Goal: Task Accomplishment & Management: Manage account settings

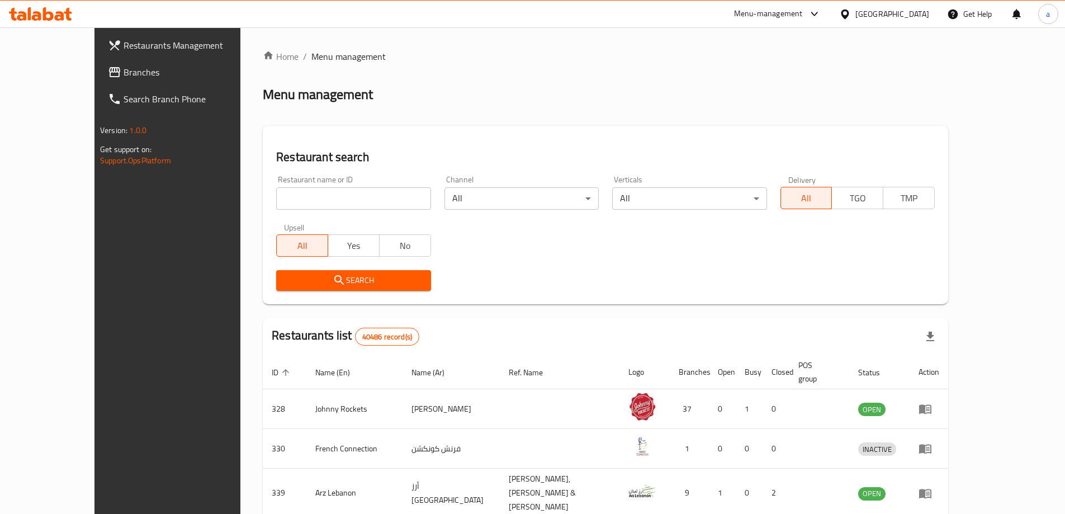
click at [124, 72] on span "Branches" at bounding box center [194, 71] width 140 height 13
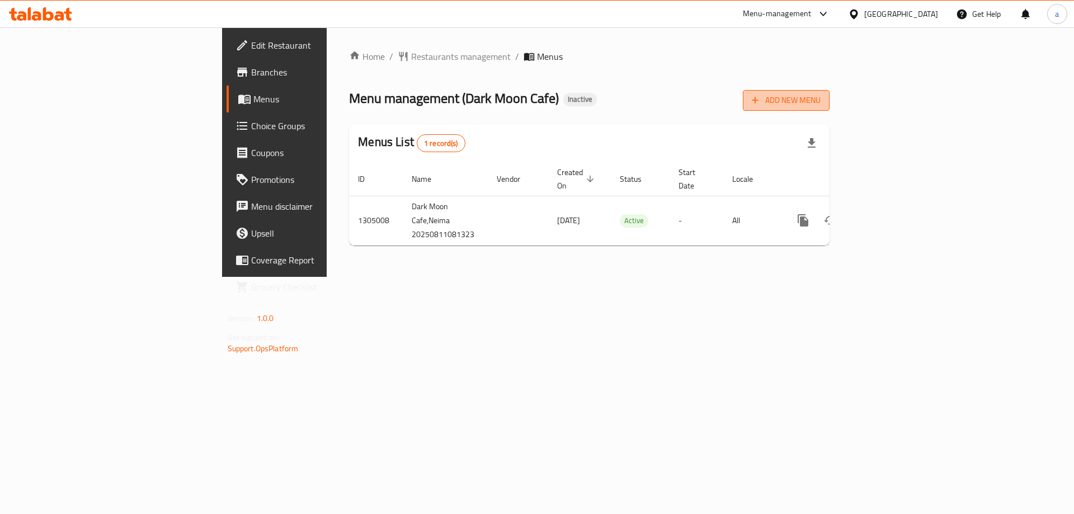
click at [820, 96] on span "Add New Menu" at bounding box center [786, 100] width 69 height 14
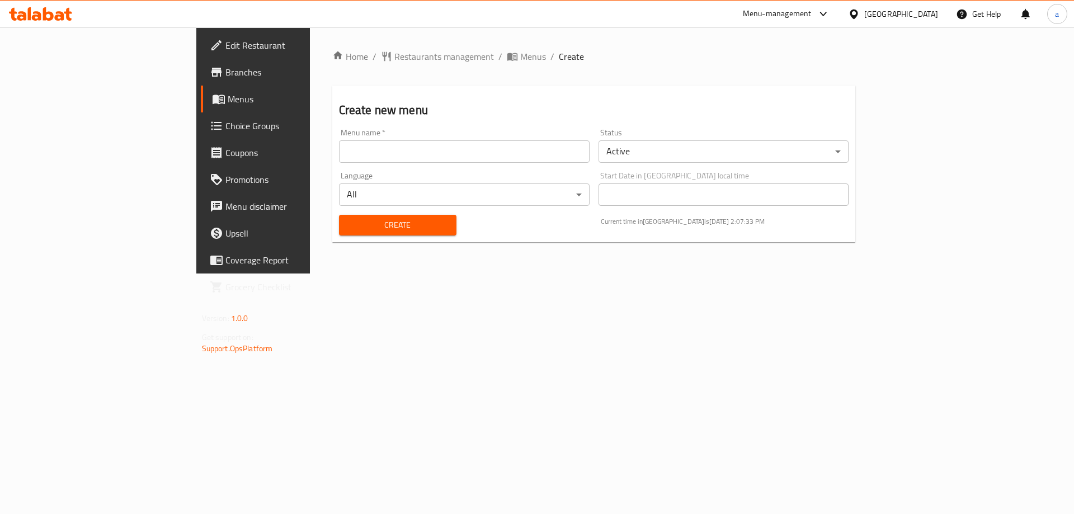
click at [587, 152] on input "text" at bounding box center [464, 151] width 251 height 22
type input "11/8"
click at [339, 215] on button "Create" at bounding box center [397, 225] width 117 height 21
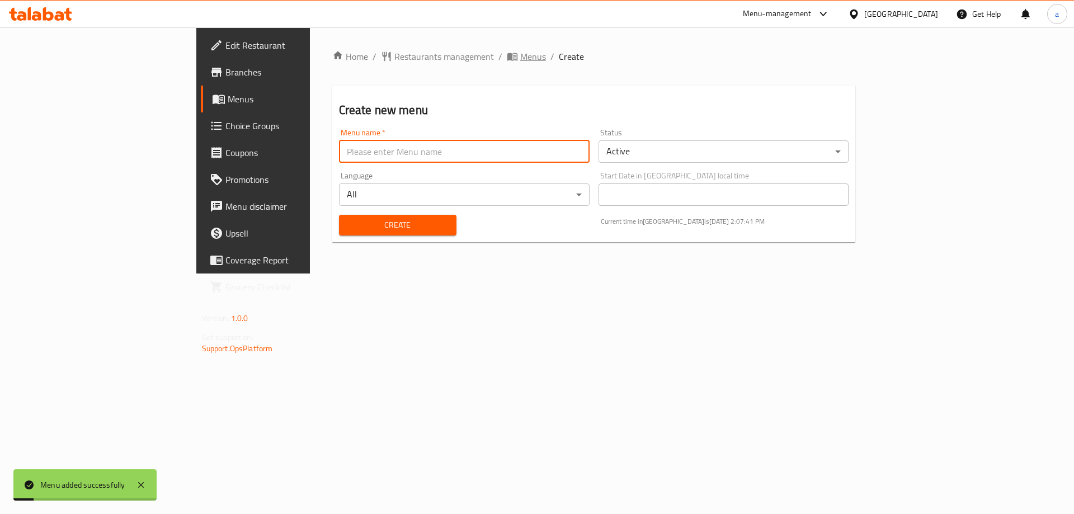
click at [520, 58] on span "Menus" at bounding box center [533, 56] width 26 height 13
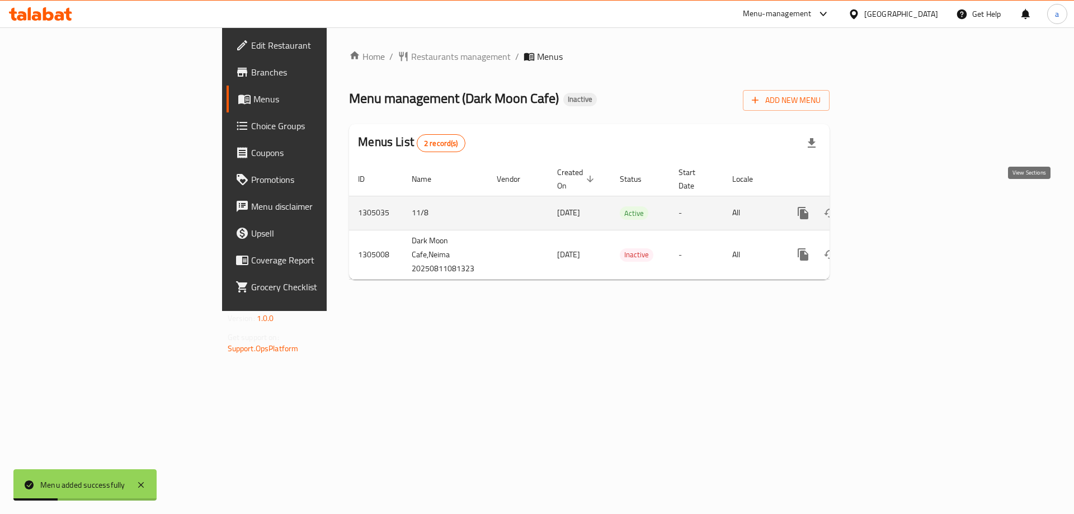
click at [890, 206] on icon "enhanced table" at bounding box center [883, 212] width 13 height 13
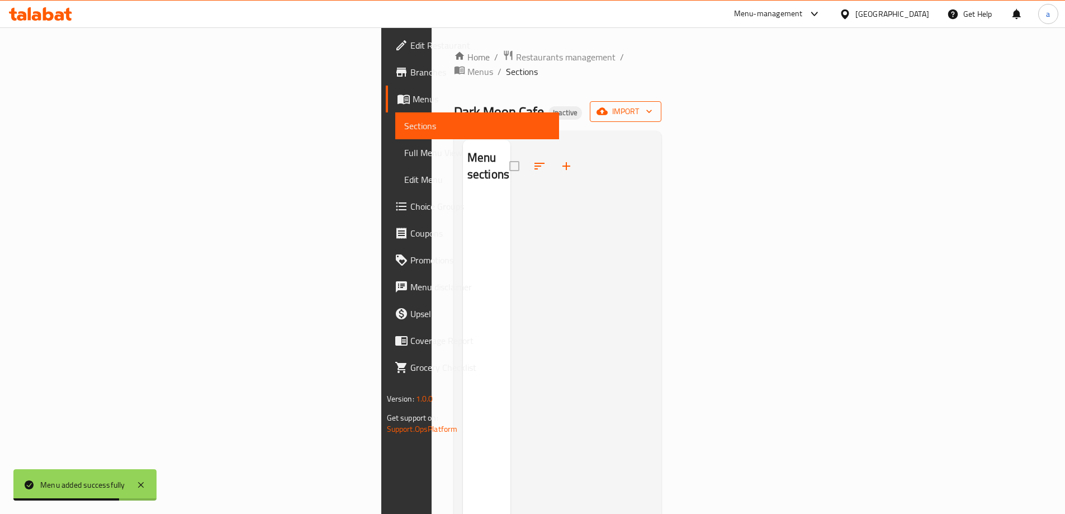
click at [653, 105] on span "import" at bounding box center [626, 112] width 54 height 14
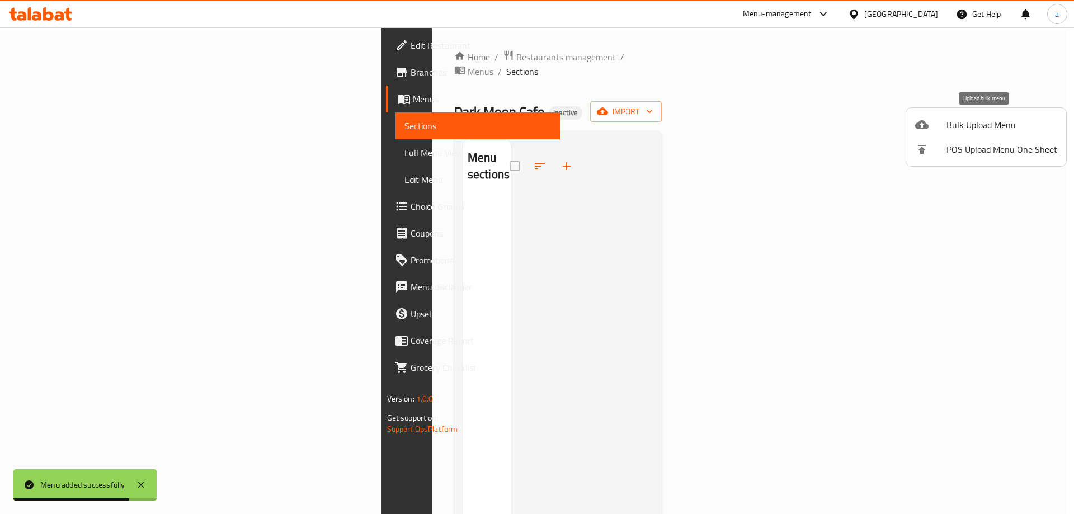
click at [986, 131] on span "Bulk Upload Menu" at bounding box center [1001, 124] width 111 height 13
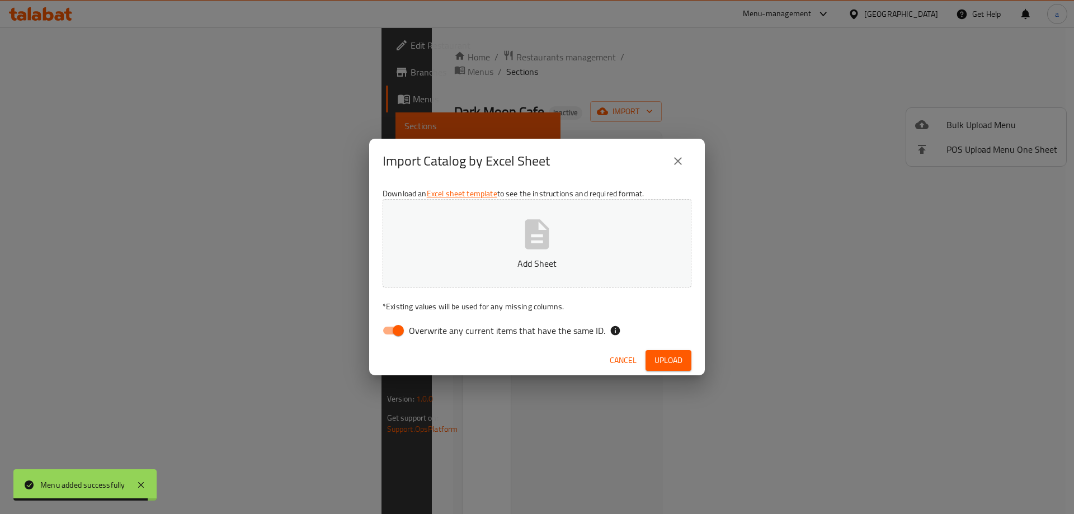
click at [478, 333] on span "Overwrite any current items that have the same ID." at bounding box center [507, 330] width 196 height 13
click at [430, 333] on input "Overwrite any current items that have the same ID." at bounding box center [398, 330] width 64 height 21
checkbox input "false"
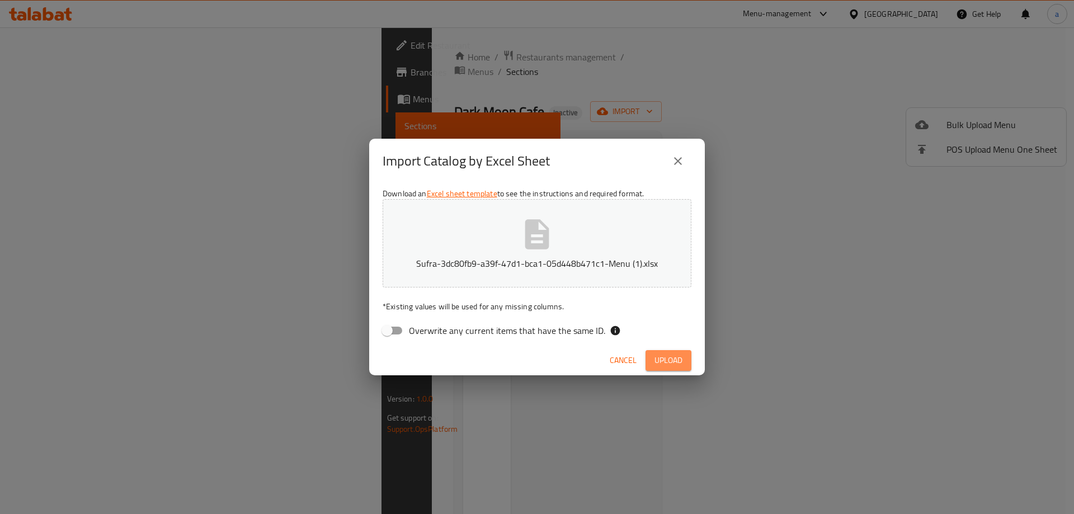
click at [656, 366] on span "Upload" at bounding box center [668, 360] width 28 height 14
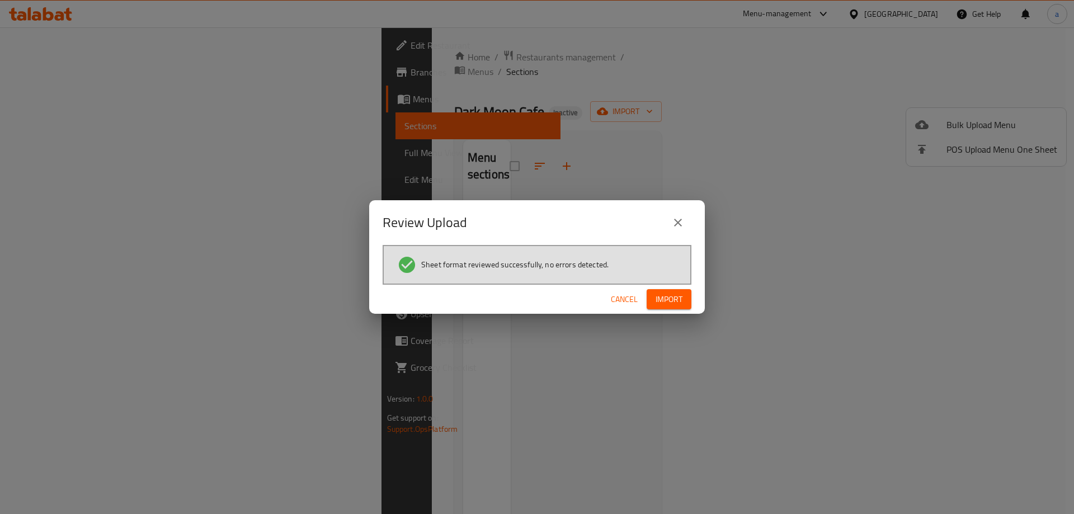
click at [663, 294] on span "Import" at bounding box center [668, 300] width 27 height 14
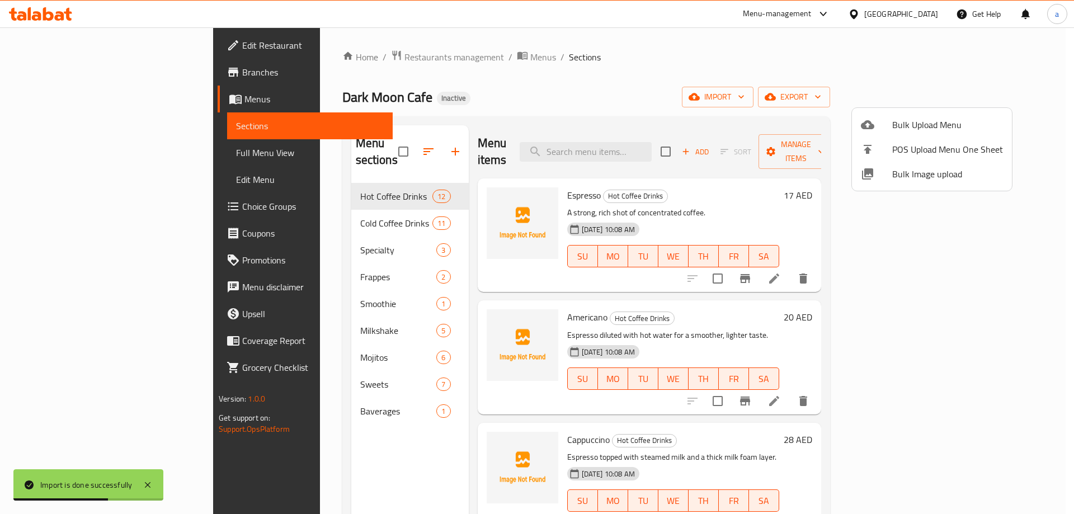
click at [77, 156] on div at bounding box center [537, 257] width 1074 height 514
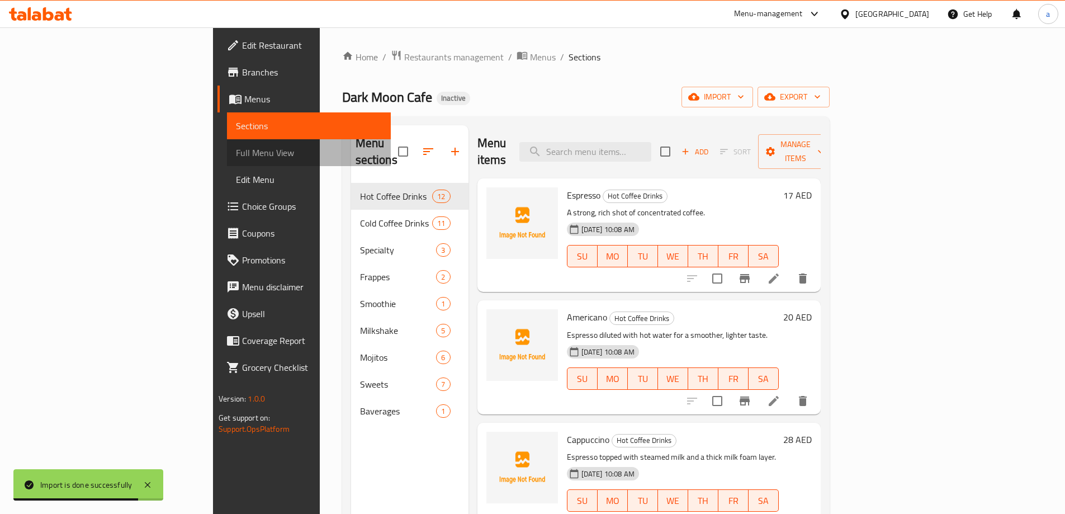
click at [236, 154] on span "Full Menu View" at bounding box center [309, 152] width 146 height 13
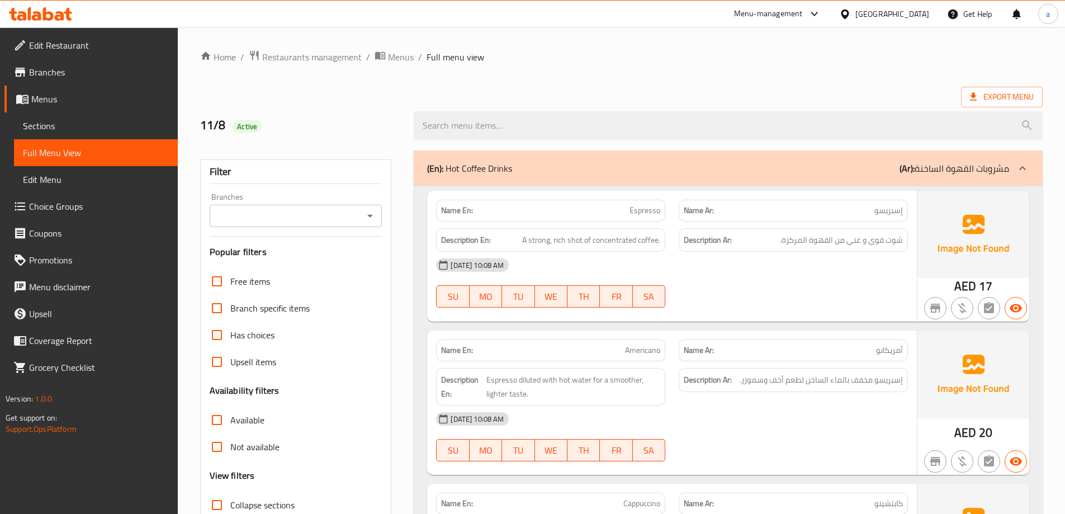
scroll to position [112, 0]
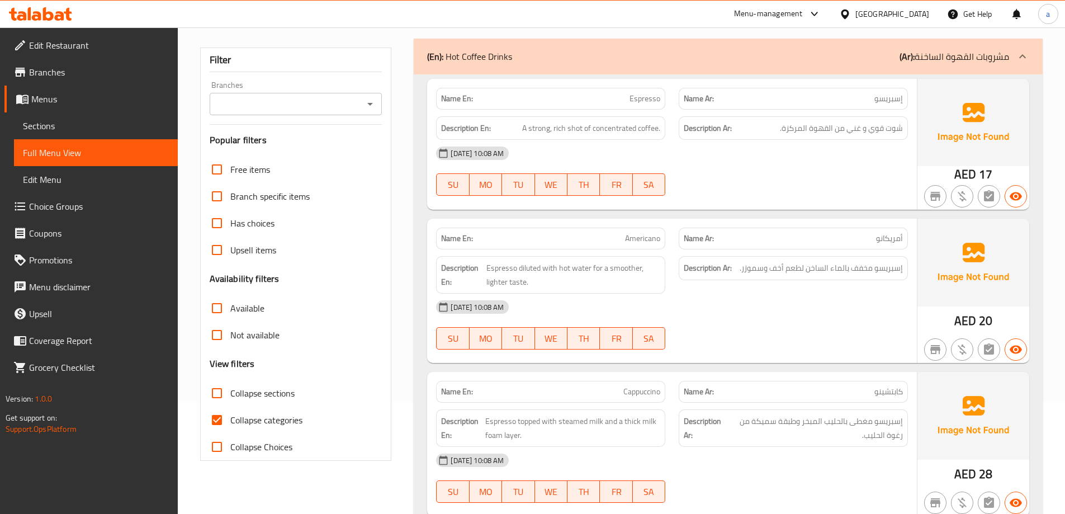
click at [280, 417] on span "Collapse categories" at bounding box center [266, 419] width 72 height 13
click at [230, 417] on input "Collapse categories" at bounding box center [217, 420] width 27 height 27
checkbox input "false"
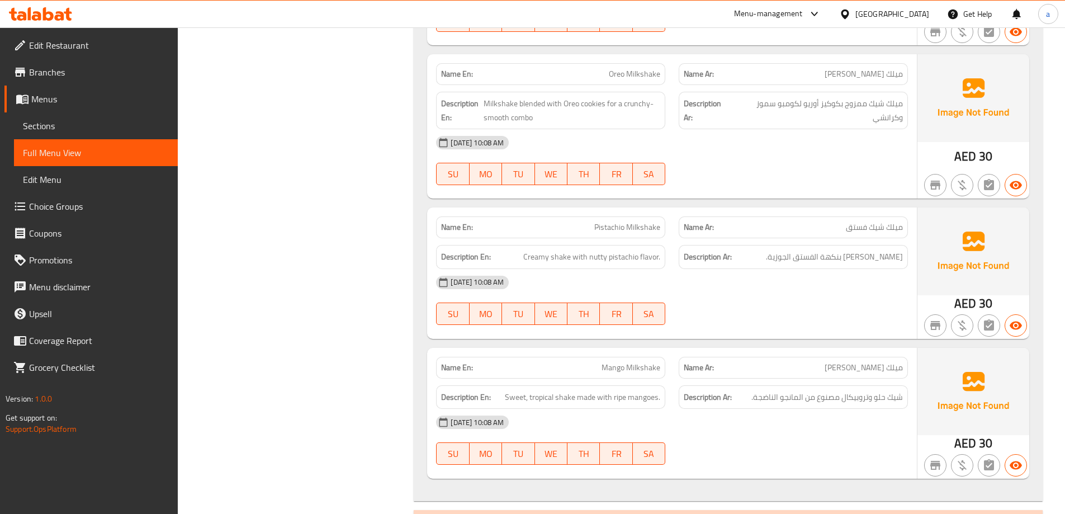
scroll to position [5012, 0]
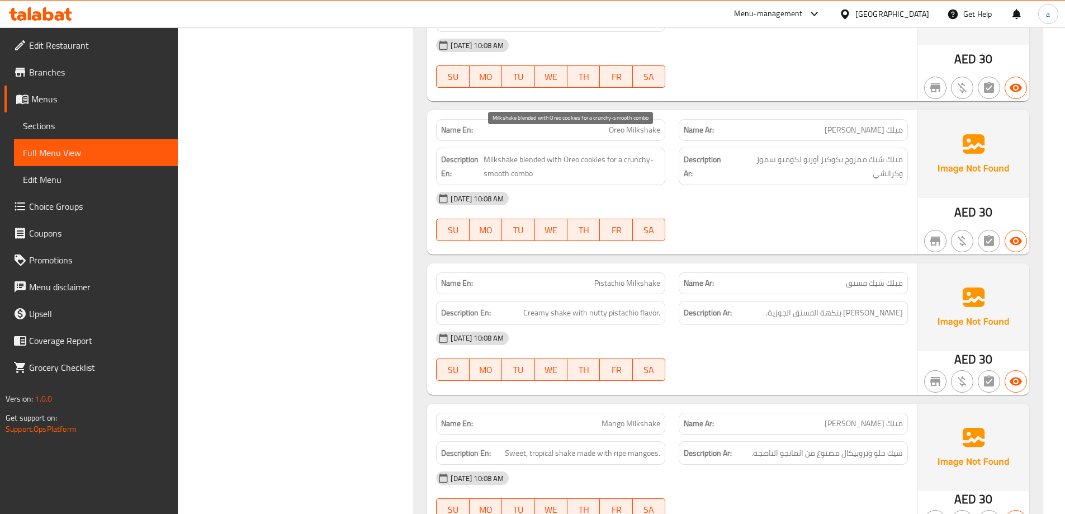
click at [635, 153] on span "Milkshake blended with Oreo cookies for a crunchy-smooth combo" at bounding box center [572, 166] width 177 height 27
copy span "crunchy"
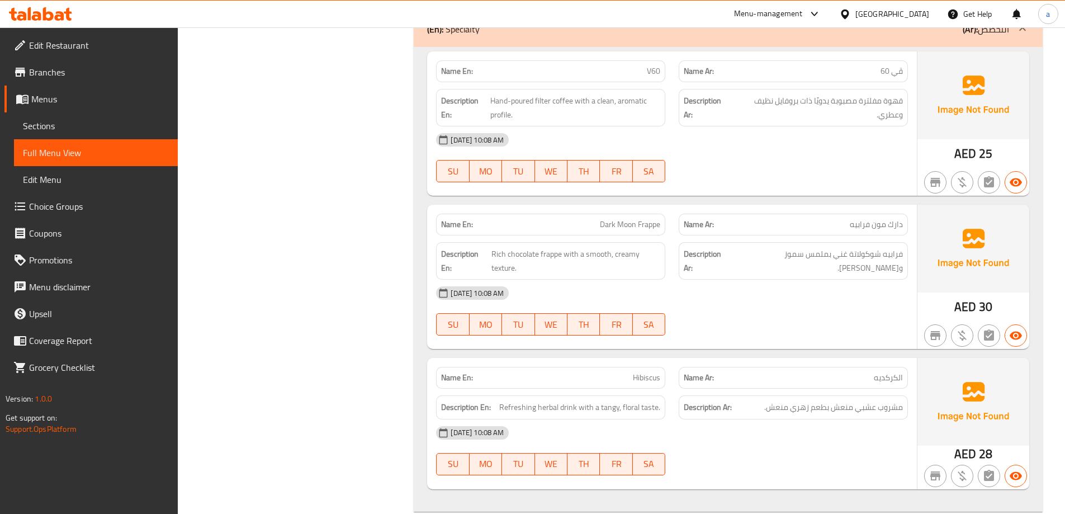
scroll to position [3670, 0]
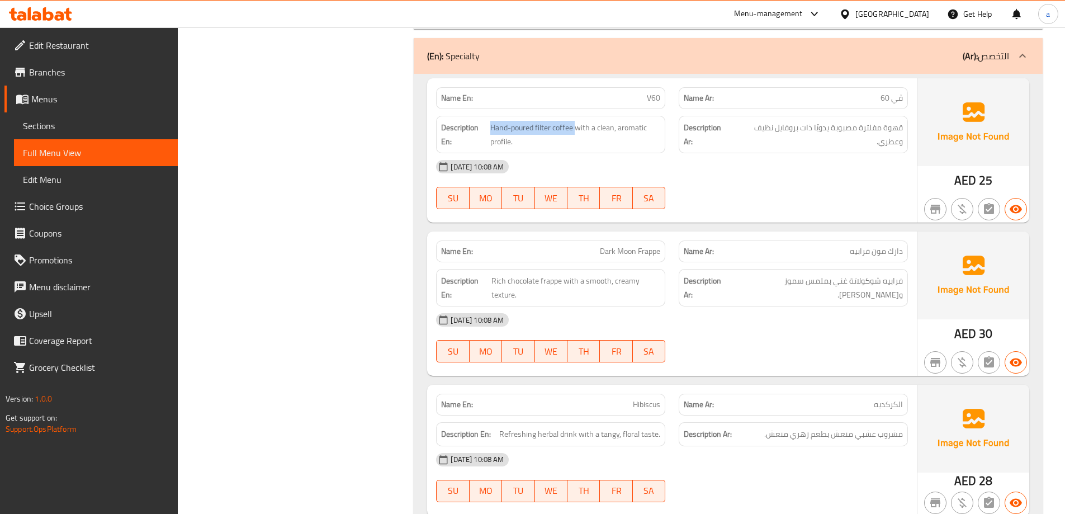
drag, startPoint x: 576, startPoint y: 118, endPoint x: 489, endPoint y: 114, distance: 86.2
copy span "Hand-poured filter coffee"
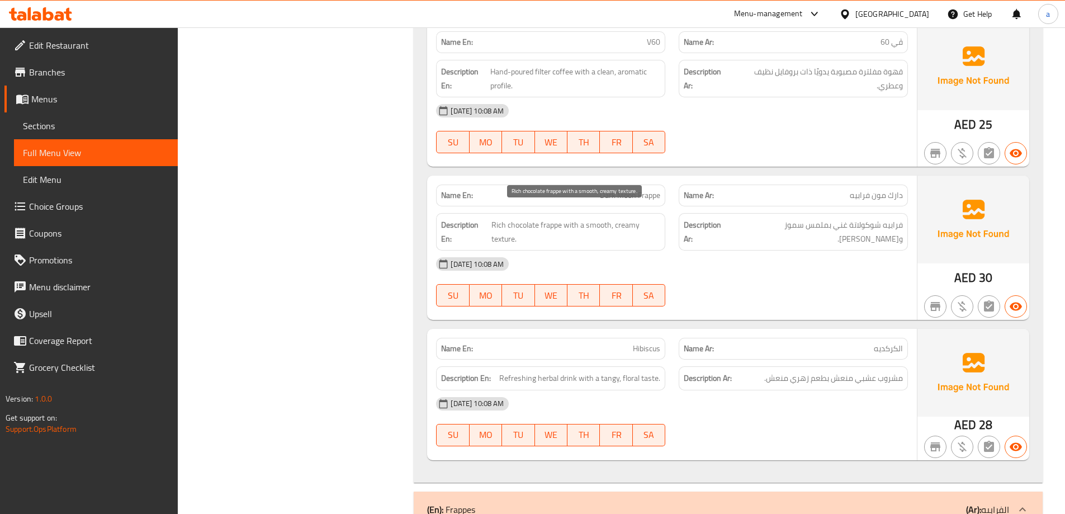
click at [507, 230] on span "Rich chocolate frappe with a smooth, creamy texture." at bounding box center [576, 231] width 169 height 27
copy span "texture"
click at [633, 371] on span "Refreshing herbal drink with a tangy, floral taste." at bounding box center [579, 378] width 161 height 14
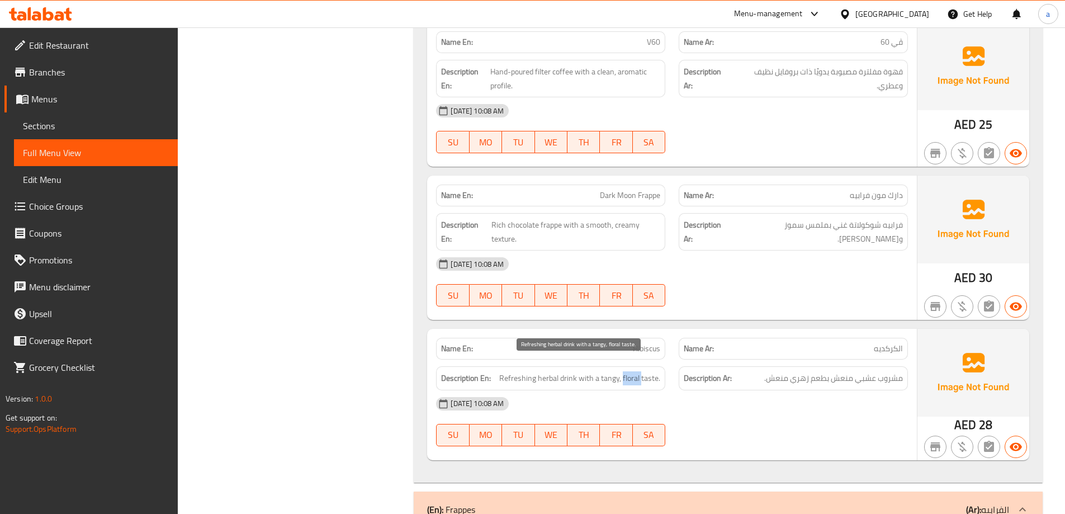
click at [633, 371] on span "Refreshing herbal drink with a tangy, floral taste." at bounding box center [579, 378] width 161 height 14
click at [610, 371] on span "Refreshing herbal drink with a tangy, floral taste." at bounding box center [579, 378] width 161 height 14
click at [626, 371] on span "Refreshing herbal drink with a tangy, floral taste." at bounding box center [579, 378] width 161 height 14
copy span "floral"
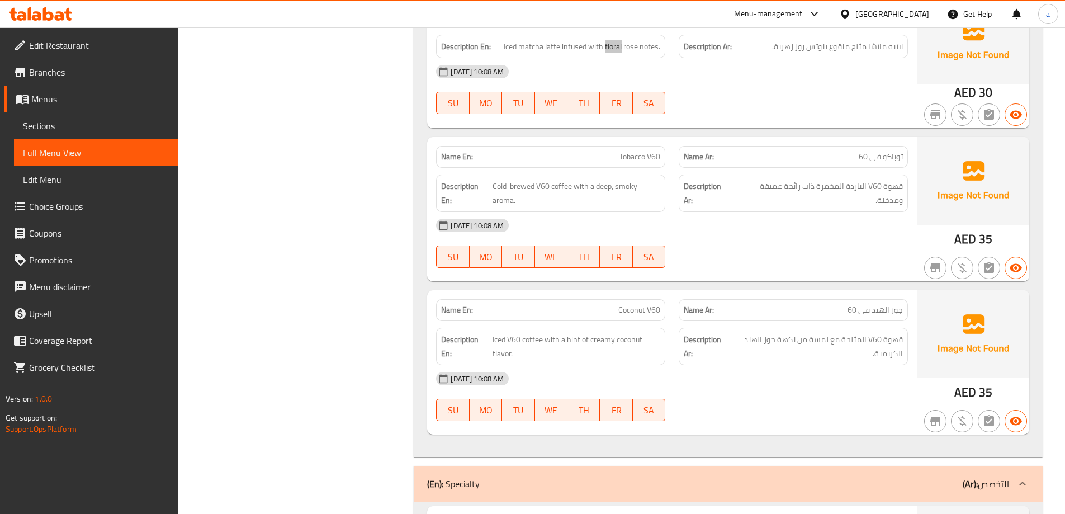
scroll to position [3298, 0]
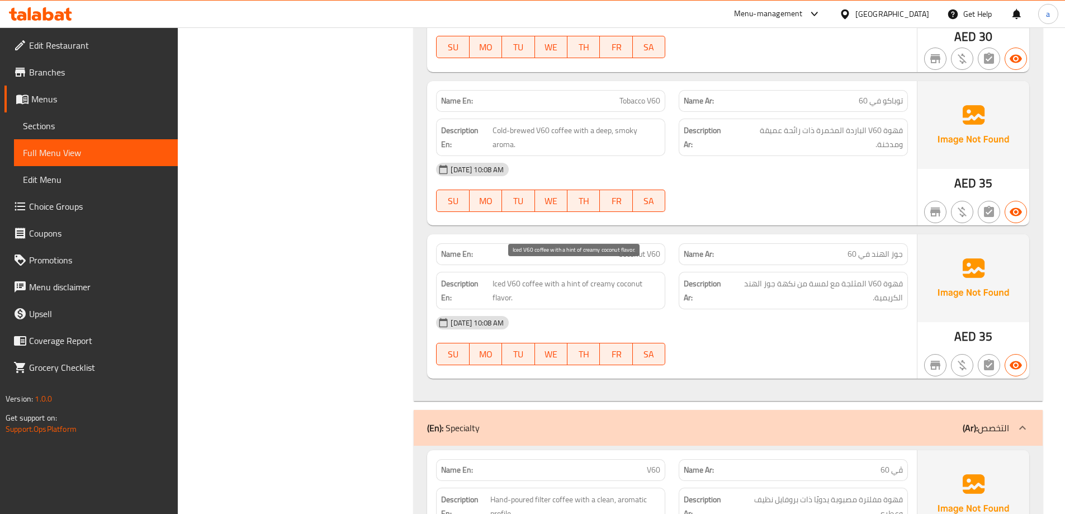
click at [569, 277] on span "Iced V60 coffee with a hint of creamy coconut flavor." at bounding box center [577, 290] width 168 height 27
copy span "hint"
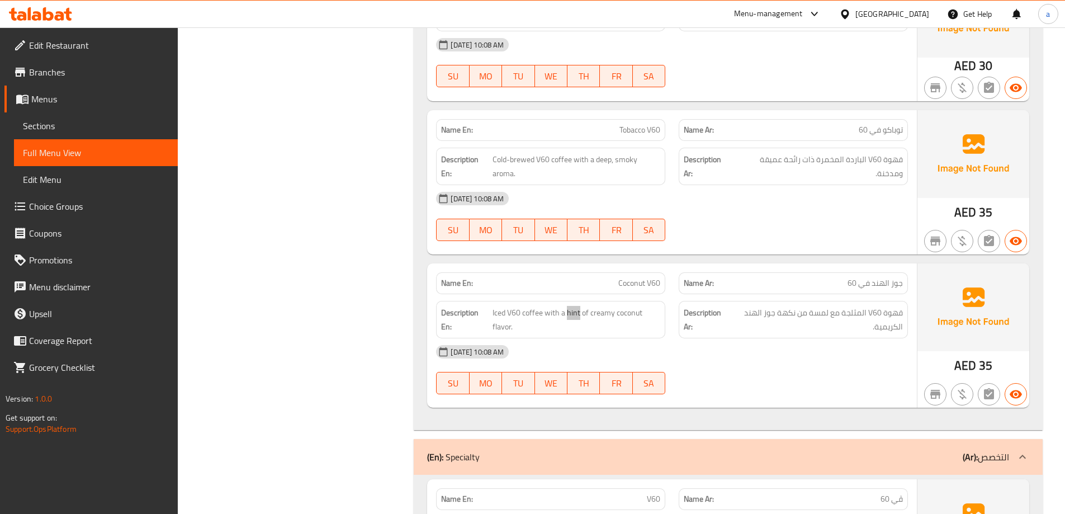
scroll to position [3242, 0]
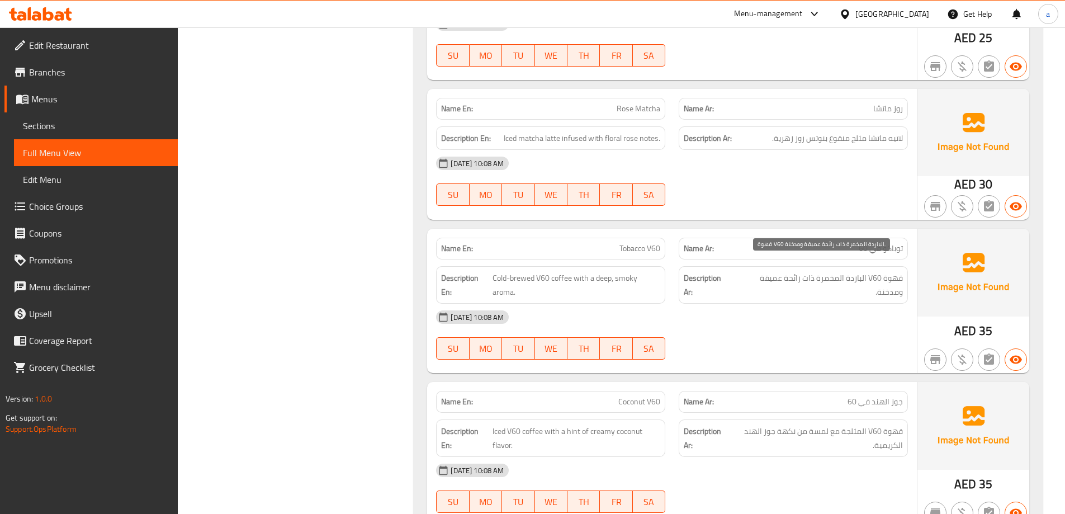
scroll to position [3130, 0]
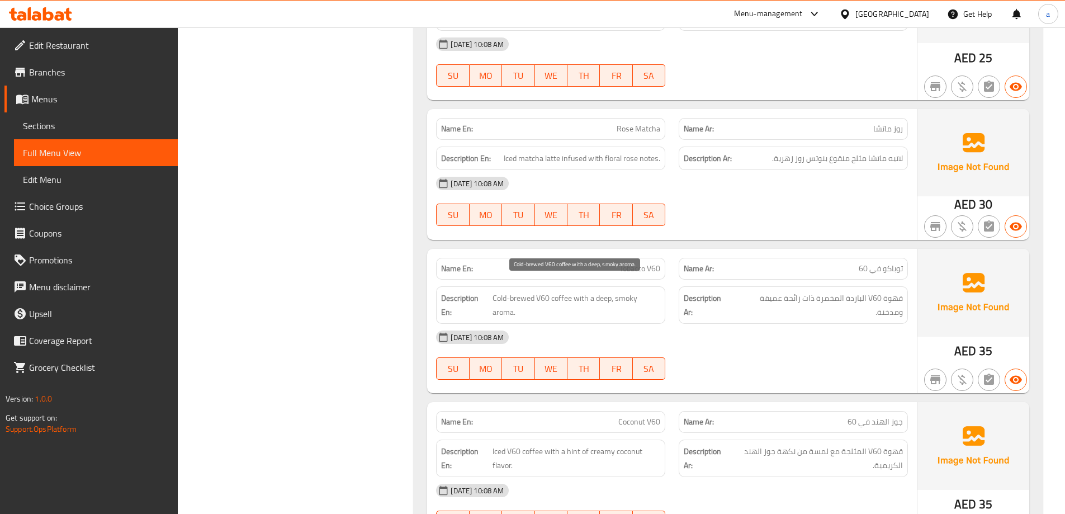
click at [498, 302] on span "Cold-brewed V60 coffee with a deep, smoky aroma." at bounding box center [577, 304] width 168 height 27
click at [499, 302] on span "Cold-brewed V60 coffee with a deep, smoky aroma." at bounding box center [577, 304] width 168 height 27
copy span "aroma"
click at [44, 122] on span "Sections" at bounding box center [96, 125] width 146 height 13
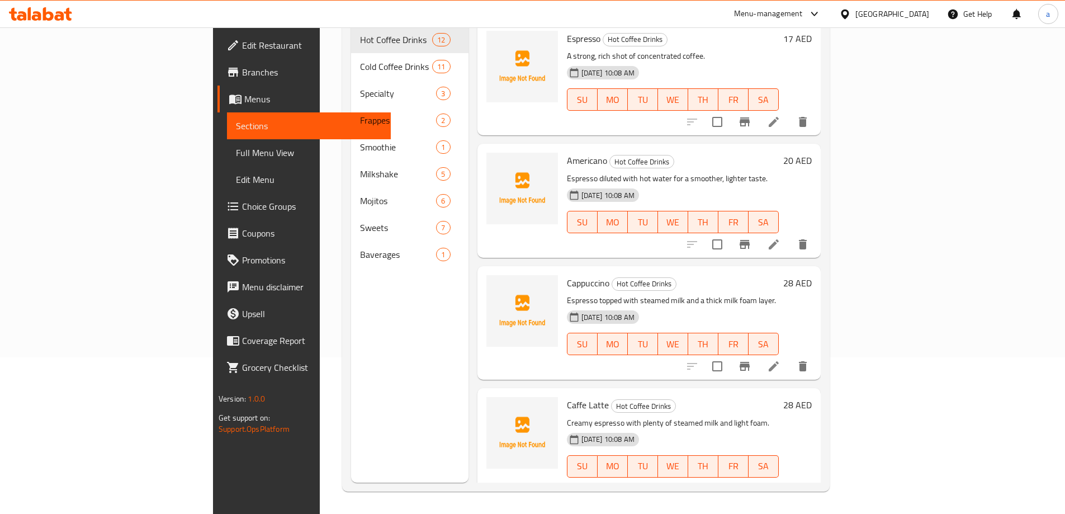
scroll to position [157, 0]
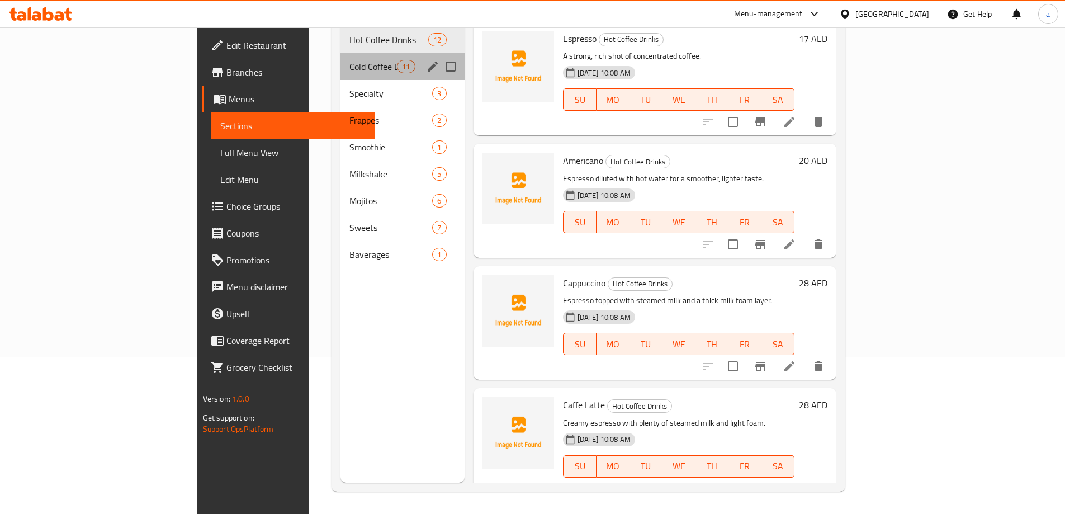
click at [341, 59] on div "Cold Coffee Drinks 11" at bounding box center [403, 66] width 124 height 27
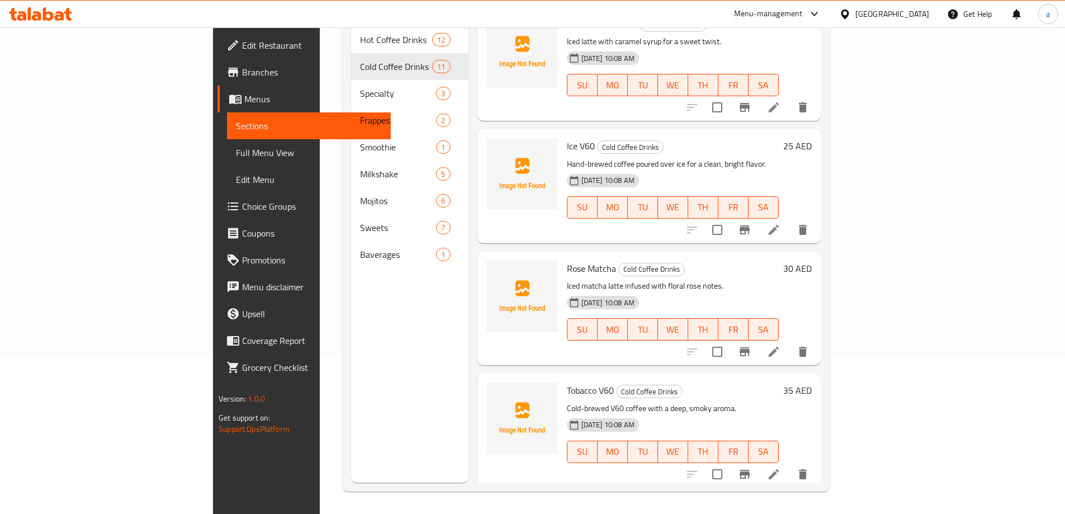
scroll to position [858, 0]
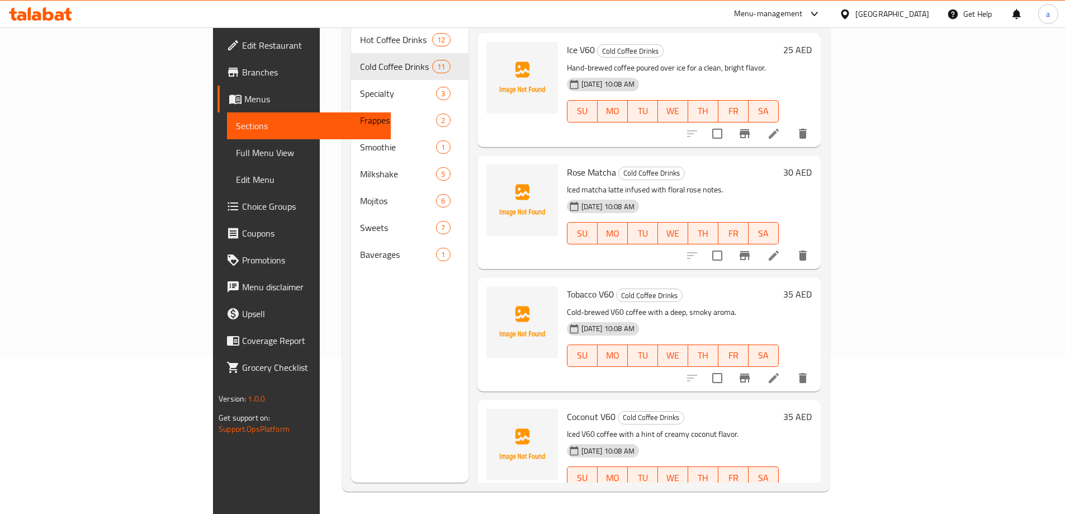
click at [779, 373] on icon at bounding box center [774, 378] width 10 height 10
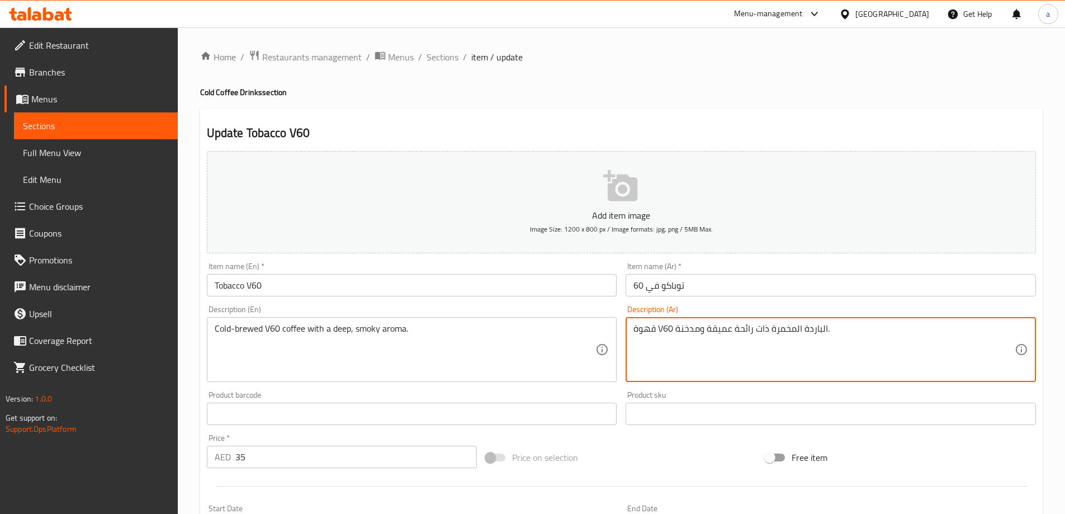
drag, startPoint x: 735, startPoint y: 328, endPoint x: 751, endPoint y: 337, distance: 18.5
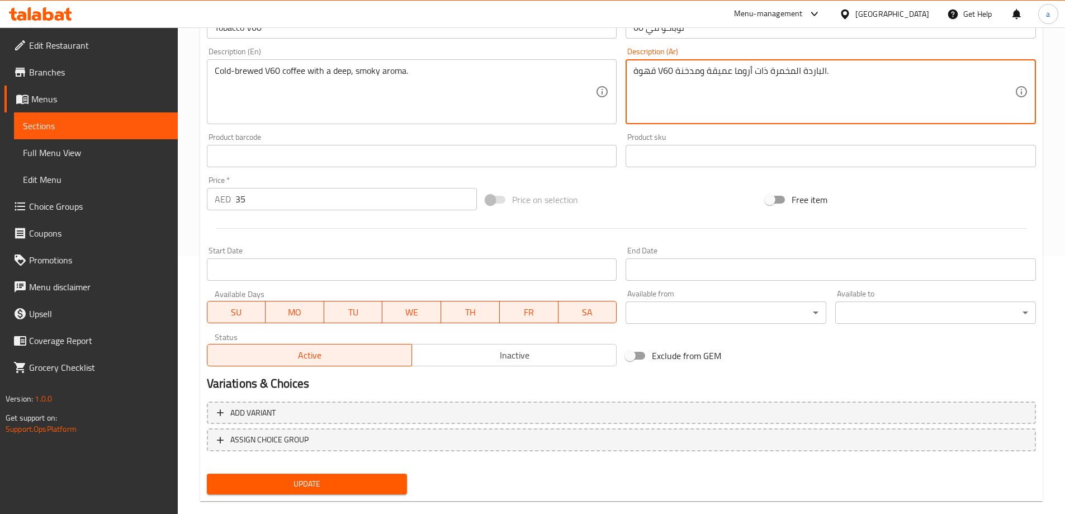
scroll to position [276, 0]
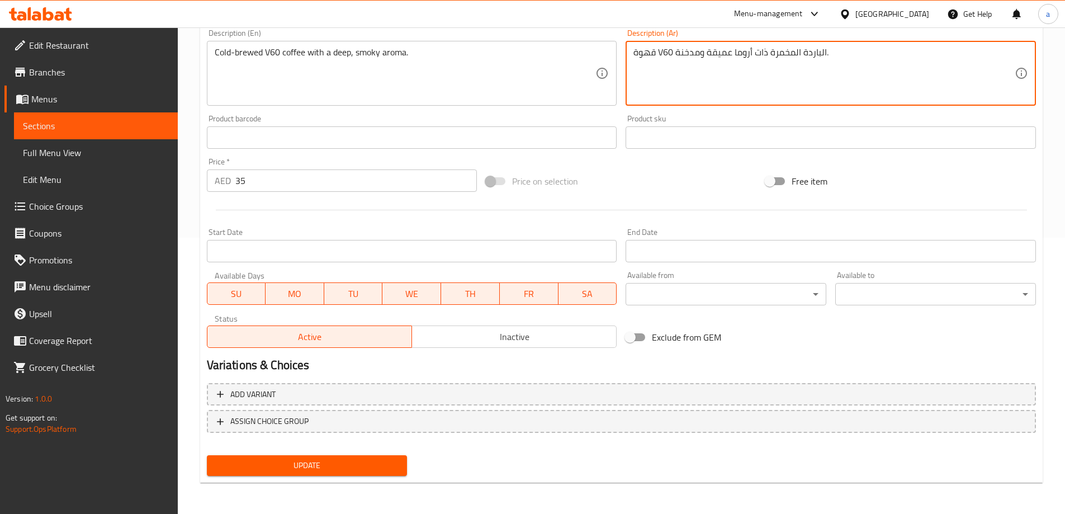
click at [740, 50] on textarea "قهوة V60 الباردة المخمرة ذات أروما عميقة ومدخنة." at bounding box center [824, 73] width 381 height 53
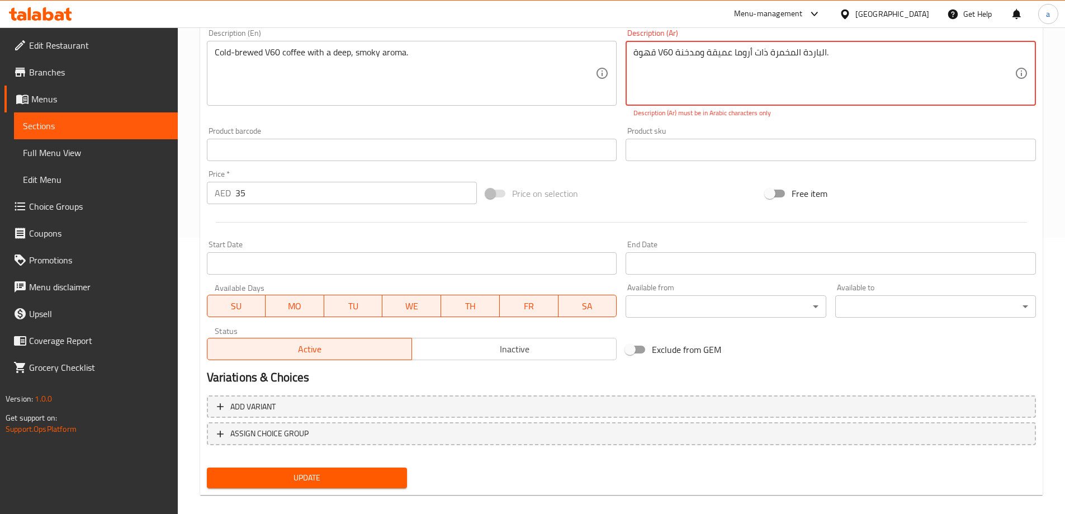
click at [667, 91] on textarea "قهوة V60 الباردة المخمرة ذات أروما عميقة ومدخنة." at bounding box center [824, 73] width 381 height 53
drag, startPoint x: 664, startPoint y: 50, endPoint x: 672, endPoint y: 52, distance: 8.0
click at [672, 52] on textarea "قهوة V60 الباردة المخمرة ذات أروما عميقة ومدخنة." at bounding box center [824, 73] width 381 height 53
click at [809, 122] on div "Product sku Product sku" at bounding box center [830, 143] width 419 height 43
click at [836, 45] on div "قهوة V الباردة المخمرة ذات أروما عميقة ومدخنة. Description (Ar)" at bounding box center [831, 73] width 411 height 65
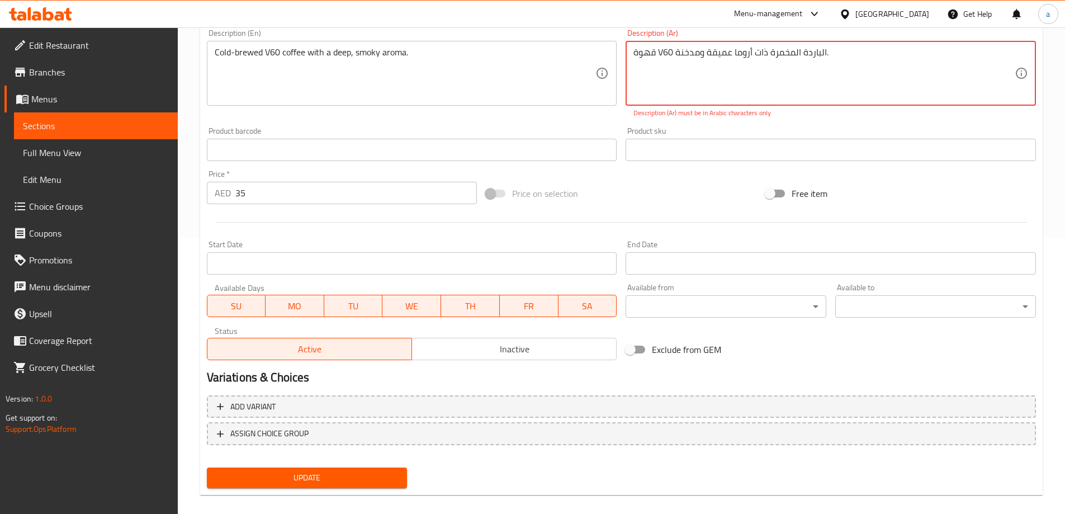
click at [830, 53] on textarea "قهوة V60 الباردة المخمرة ذات أروما عميقة ومدخنة." at bounding box center [824, 73] width 381 height 53
click at [541, 125] on div "Product barcode Product barcode" at bounding box center [411, 143] width 419 height 43
click at [856, 52] on textarea "قهوة V60 الباردة المخمرة ذات أروما عميقة ومدخنة" at bounding box center [824, 73] width 381 height 53
type textarea "ق"
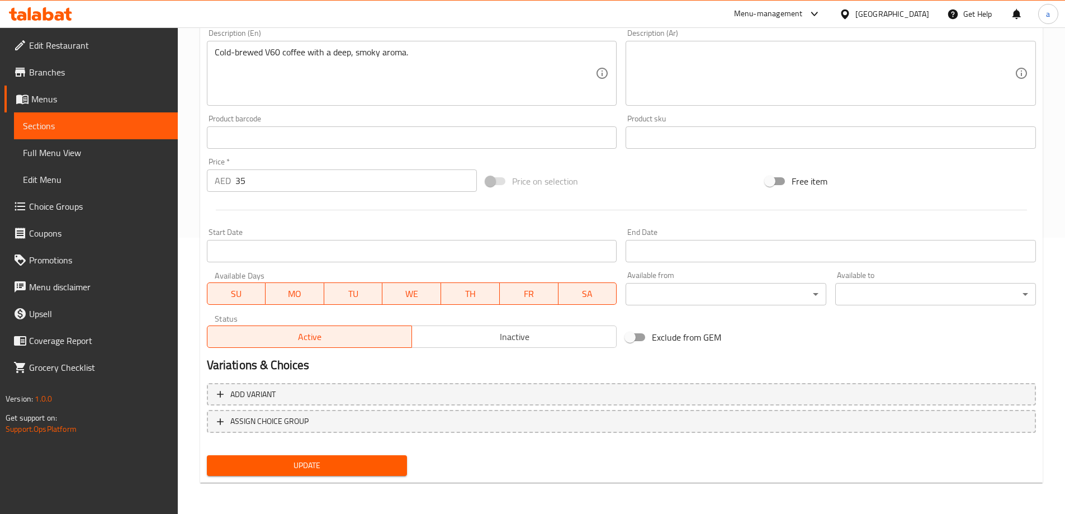
click at [766, 58] on textarea at bounding box center [824, 73] width 381 height 53
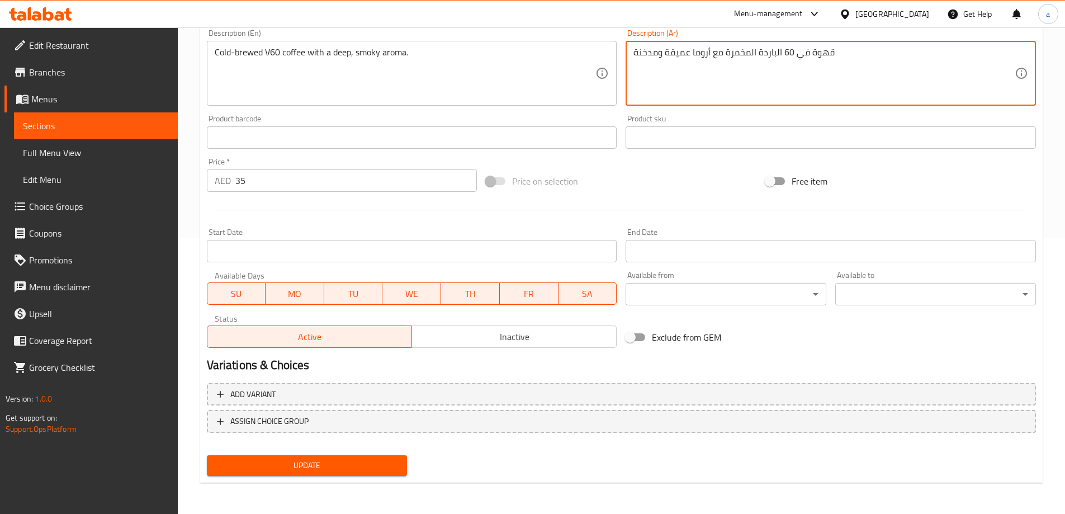
type textarea "قهوة في 60 الباردة المخمرة مع أروما عميقة ومدخنة"
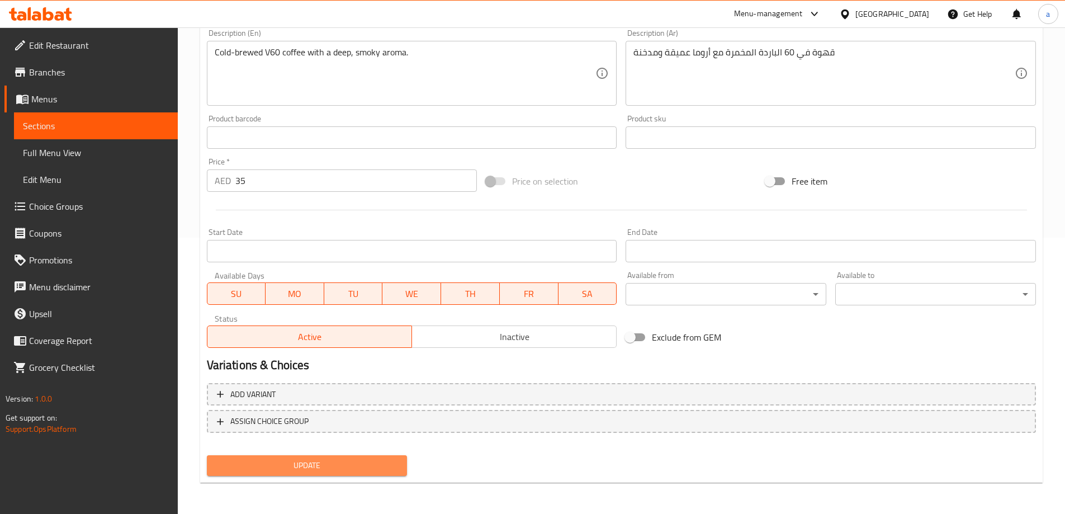
click at [301, 475] on button "Update" at bounding box center [307, 465] width 201 height 21
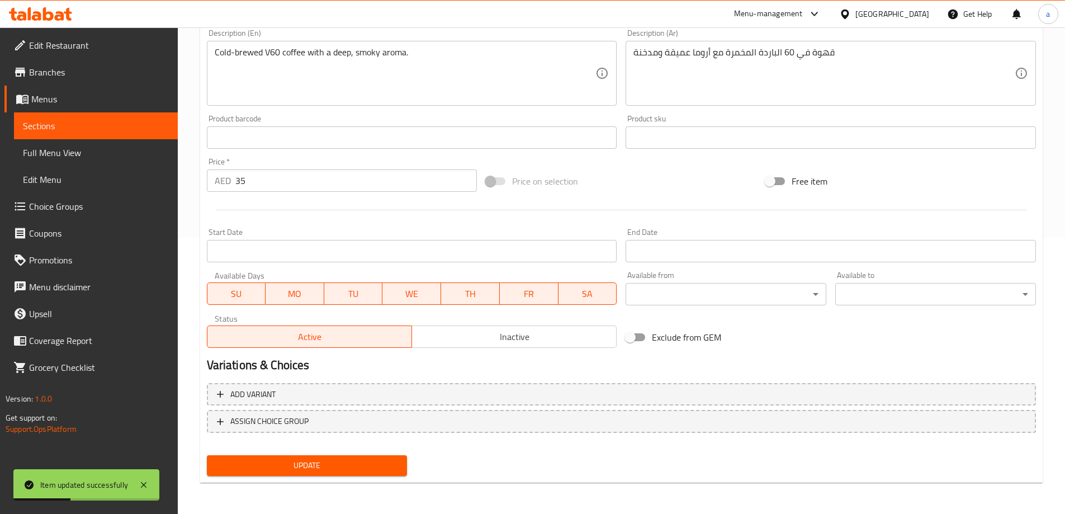
click at [62, 155] on span "Full Menu View" at bounding box center [96, 152] width 146 height 13
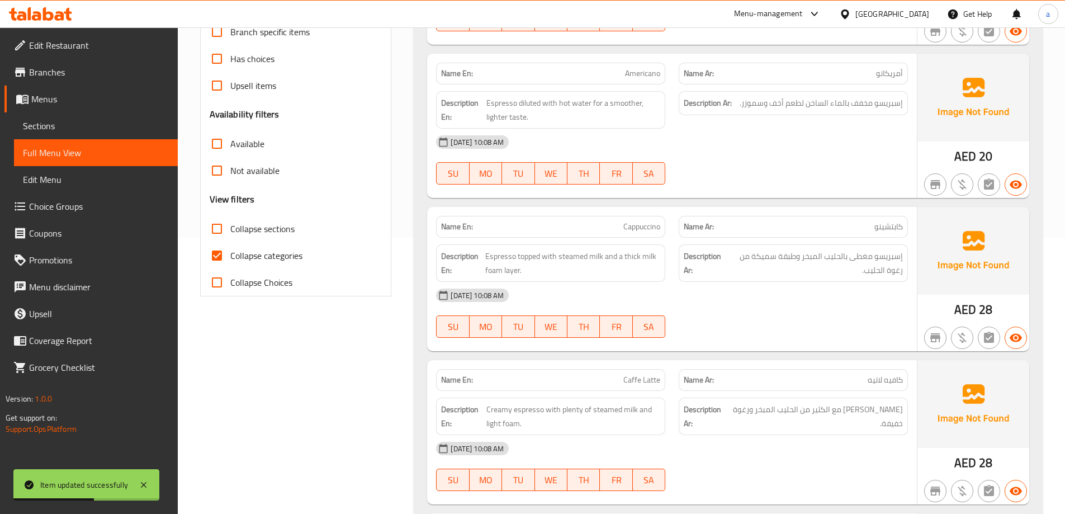
click at [272, 252] on span "Collapse categories" at bounding box center [266, 255] width 72 height 13
click at [230, 252] on input "Collapse categories" at bounding box center [217, 255] width 27 height 27
checkbox input "false"
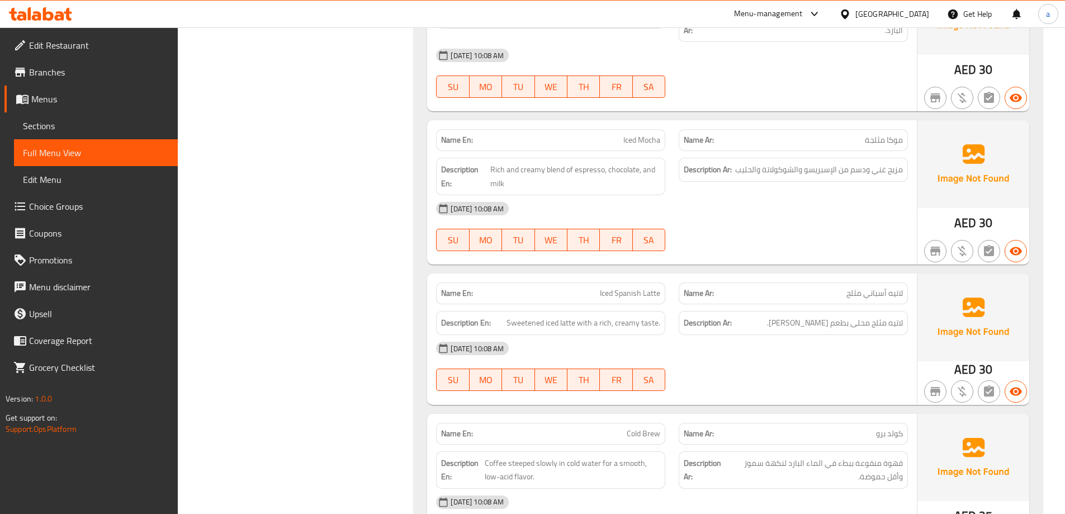
scroll to position [2122, 0]
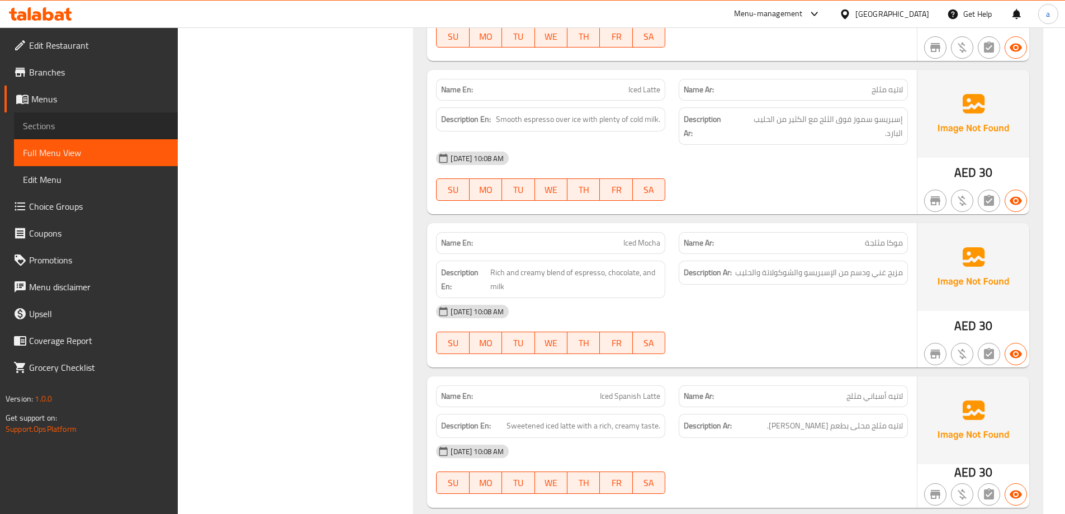
click at [60, 125] on span "Sections" at bounding box center [96, 125] width 146 height 13
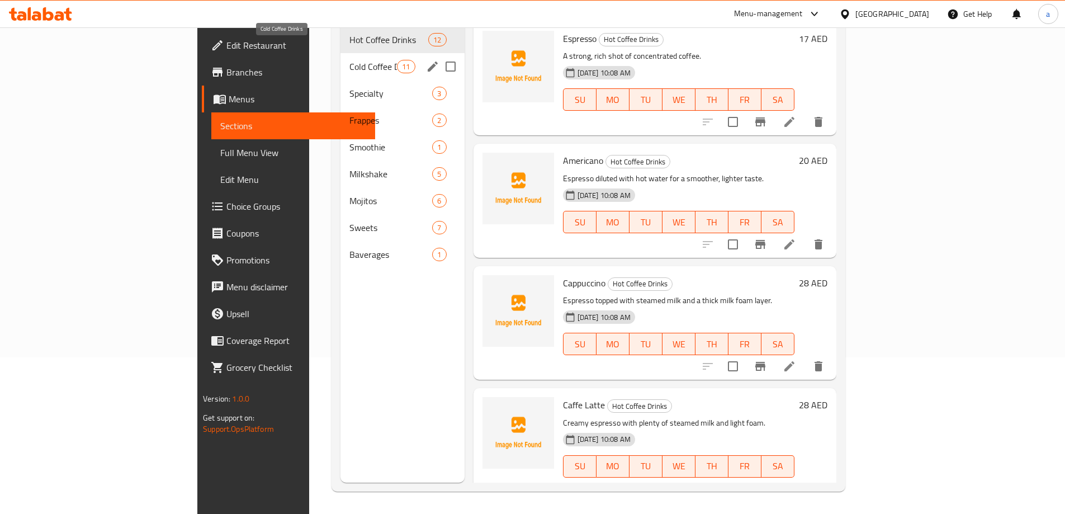
click at [350, 60] on span "Cold Coffee Drinks" at bounding box center [374, 66] width 48 height 13
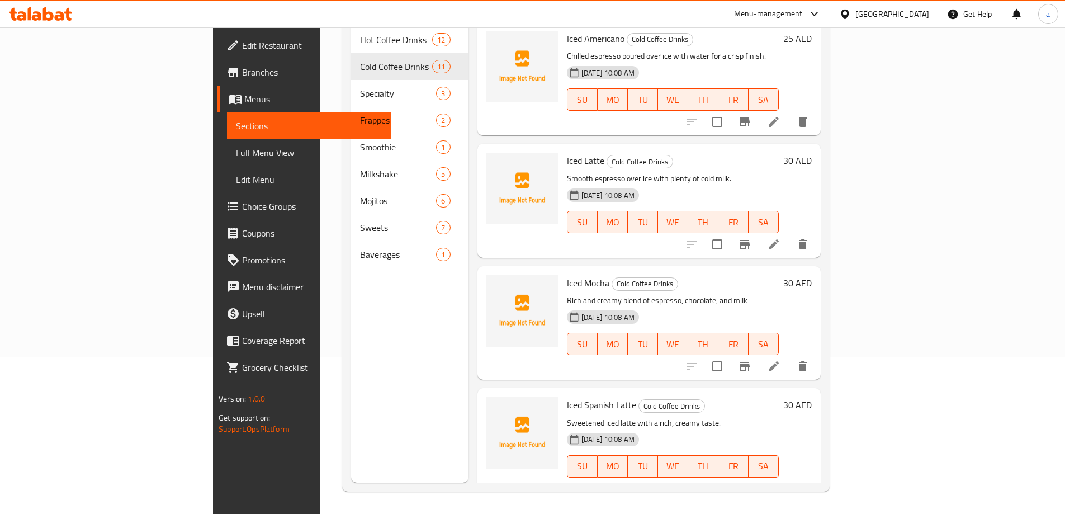
click at [781, 360] on icon at bounding box center [773, 366] width 13 height 13
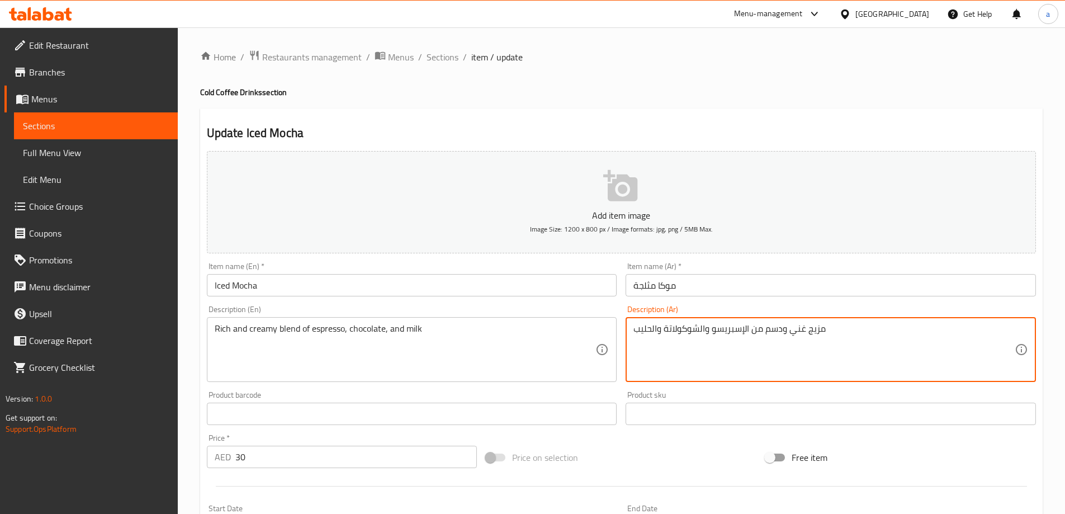
drag, startPoint x: 766, startPoint y: 333, endPoint x: 785, endPoint y: 341, distance: 19.8
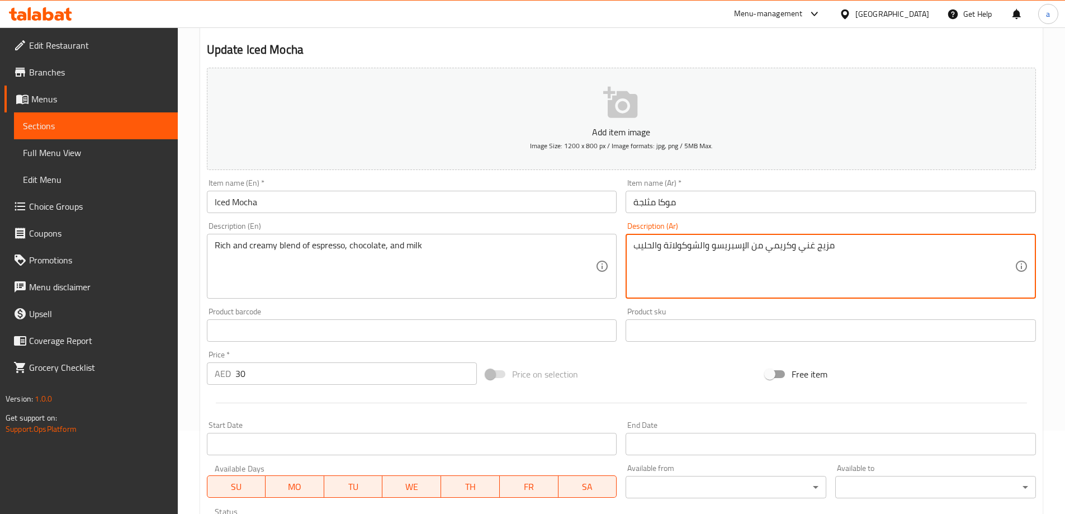
scroll to position [276, 0]
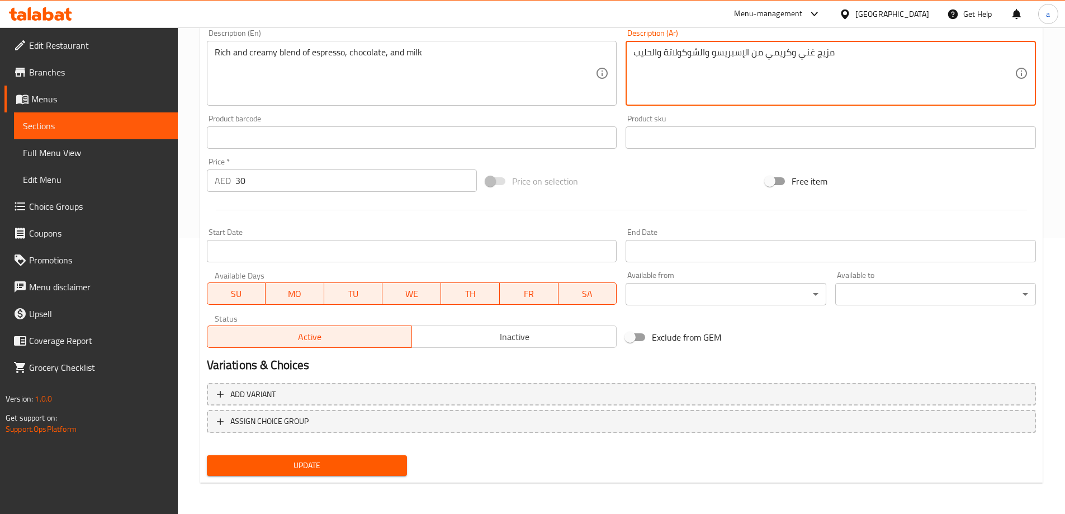
type textarea "مزيج غني وكريمي من الإسبريسو والشوكولاتة والحليب"
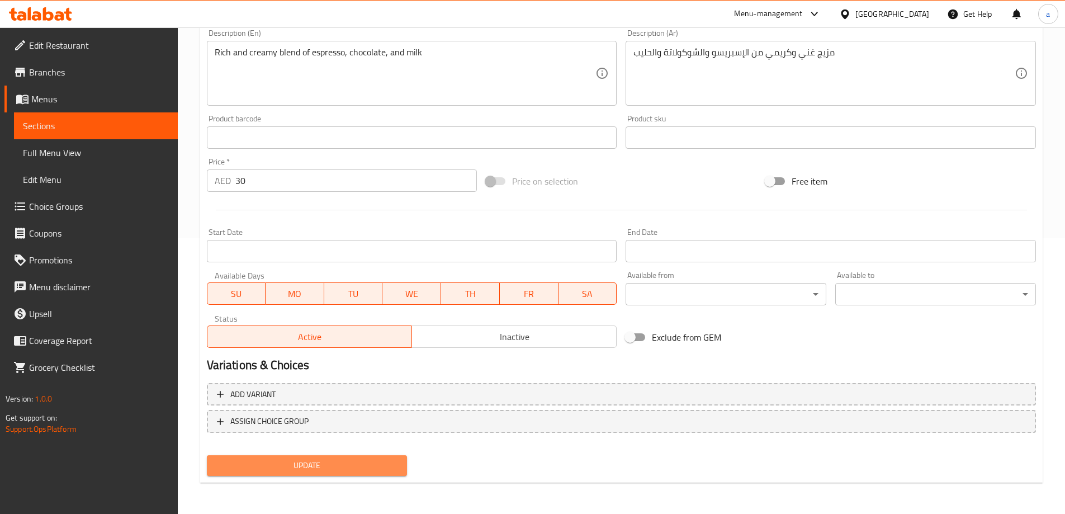
click at [306, 460] on span "Update" at bounding box center [307, 466] width 183 height 14
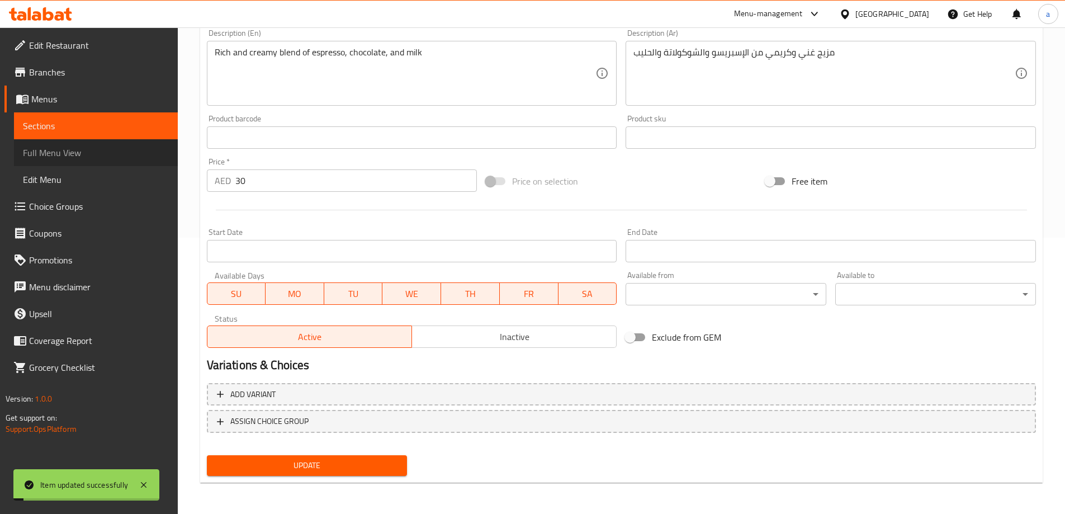
click at [76, 146] on span "Full Menu View" at bounding box center [96, 152] width 146 height 13
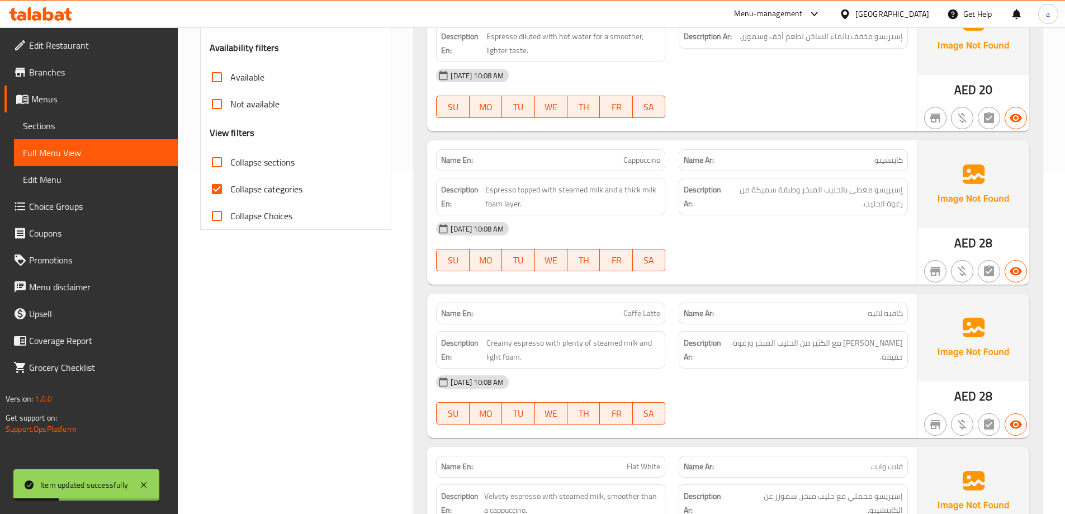
scroll to position [500, 0]
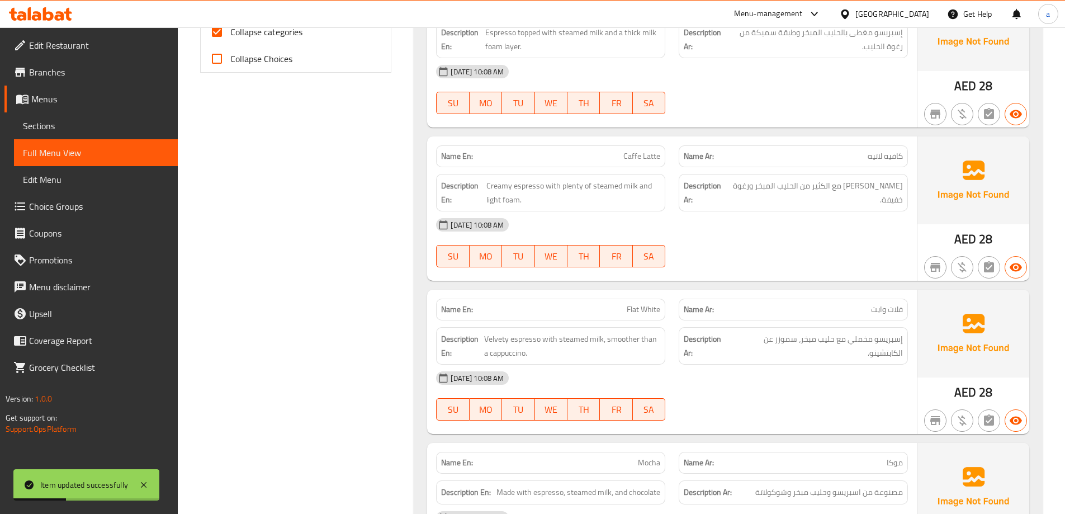
click at [277, 39] on span "Collapse categories" at bounding box center [266, 31] width 72 height 13
click at [230, 39] on input "Collapse categories" at bounding box center [217, 31] width 27 height 27
checkbox input "false"
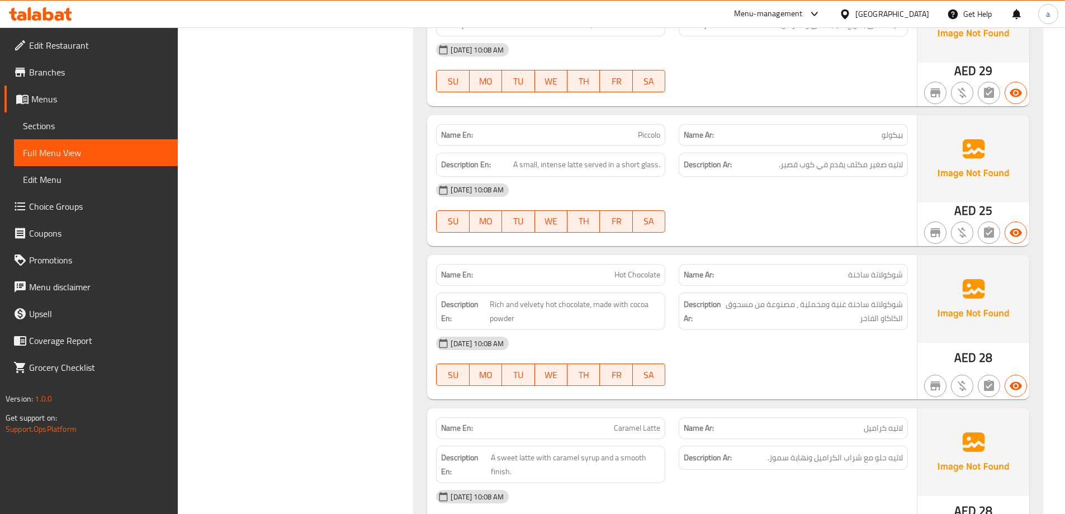
scroll to position [1395, 0]
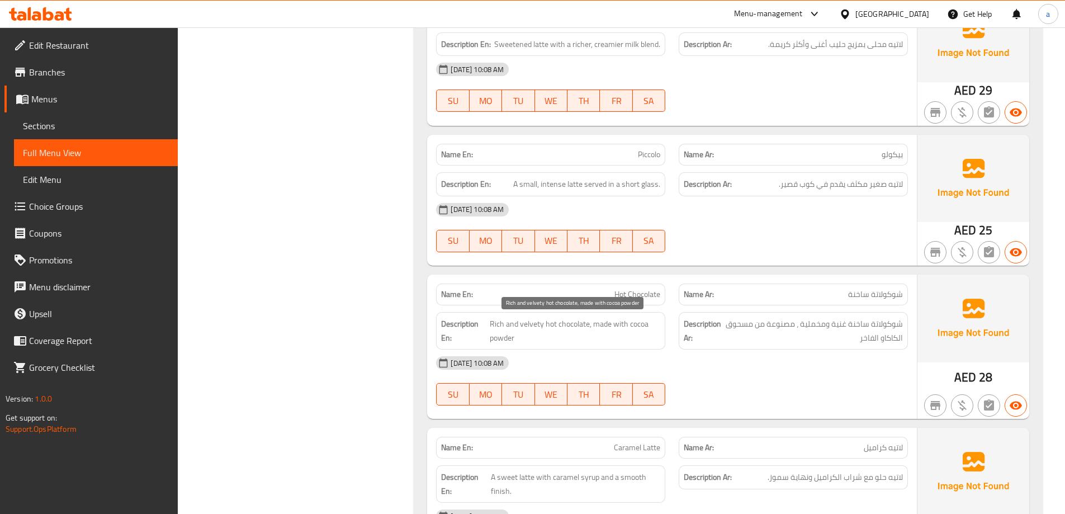
click at [506, 340] on span "Rich and velvety hot chocolate, made with cocoa powder" at bounding box center [575, 330] width 171 height 27
copy span "powder"
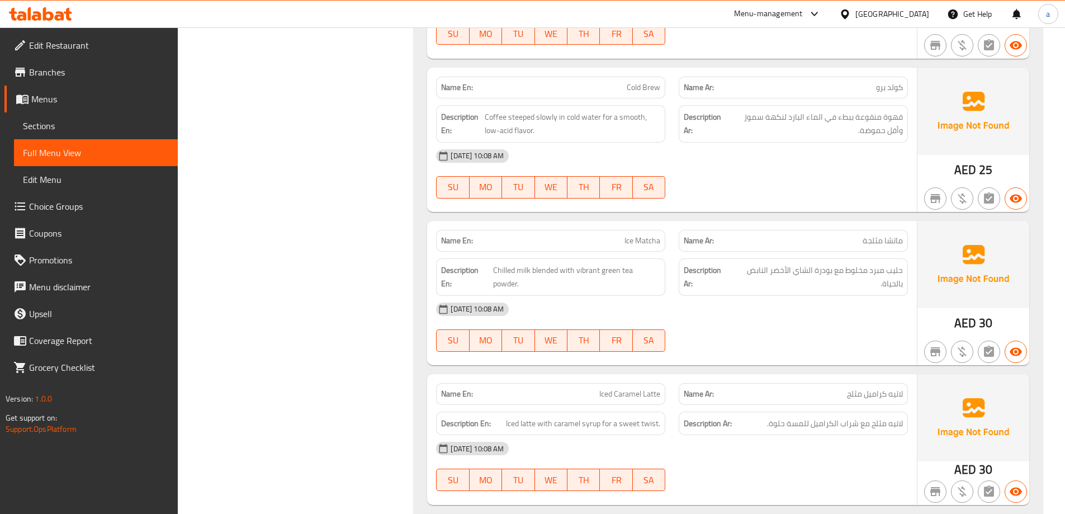
scroll to position [1475, 0]
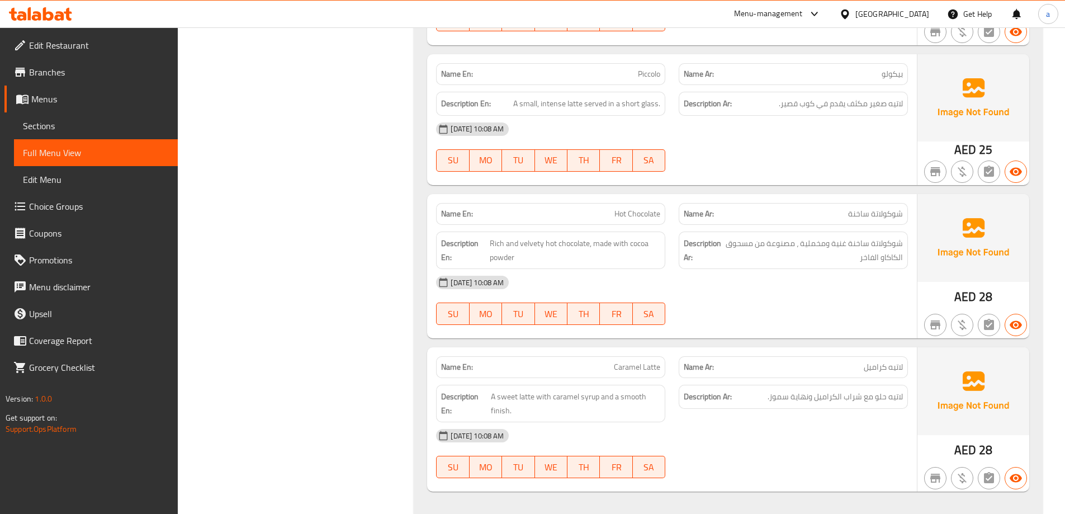
click at [70, 130] on span "Sections" at bounding box center [96, 125] width 146 height 13
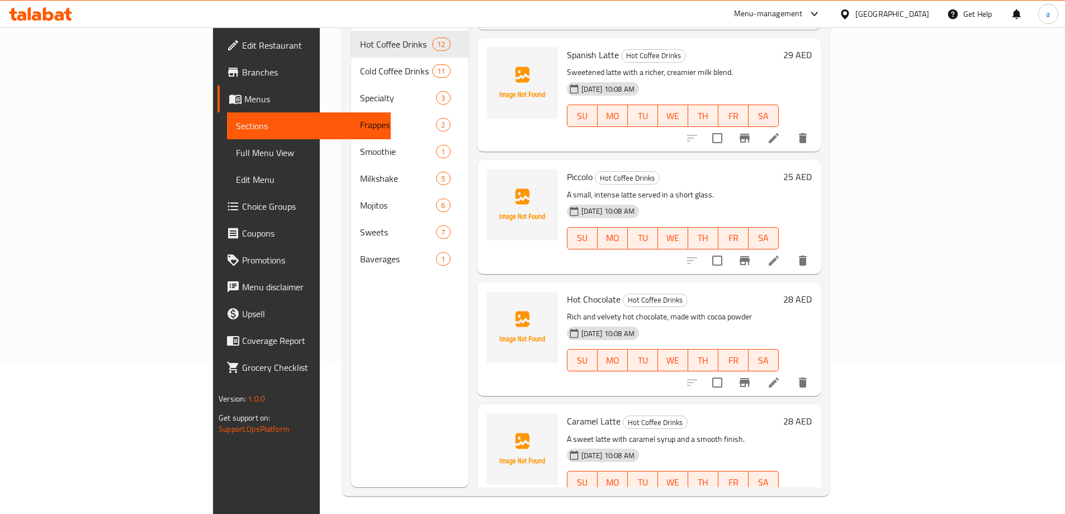
scroll to position [157, 0]
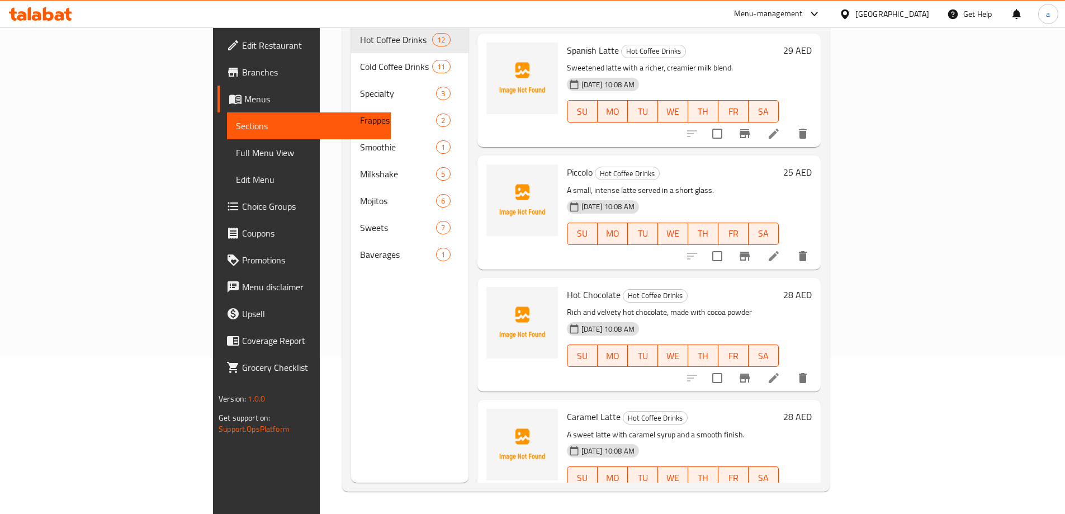
click at [790, 368] on li at bounding box center [773, 378] width 31 height 20
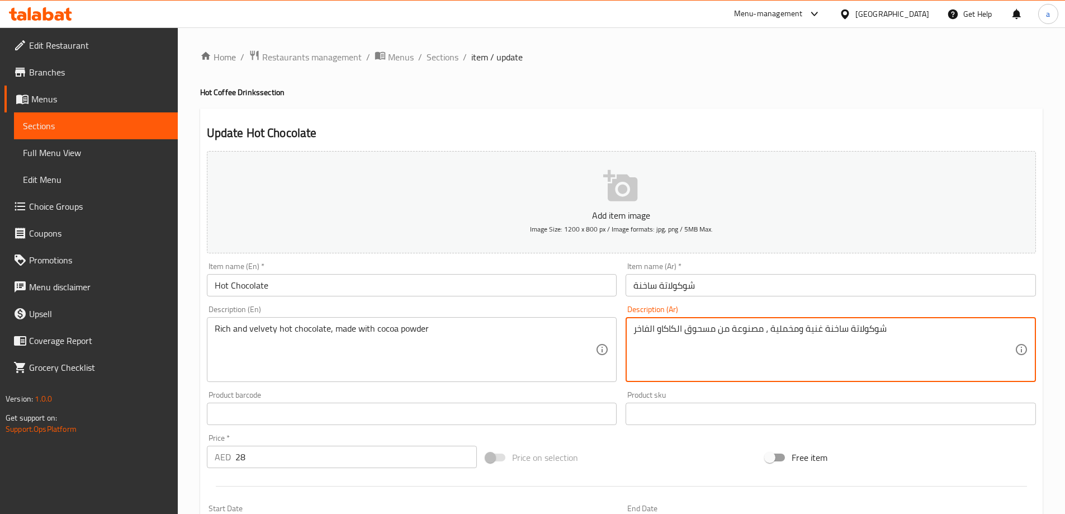
drag, startPoint x: 686, startPoint y: 333, endPoint x: 714, endPoint y: 350, distance: 32.1
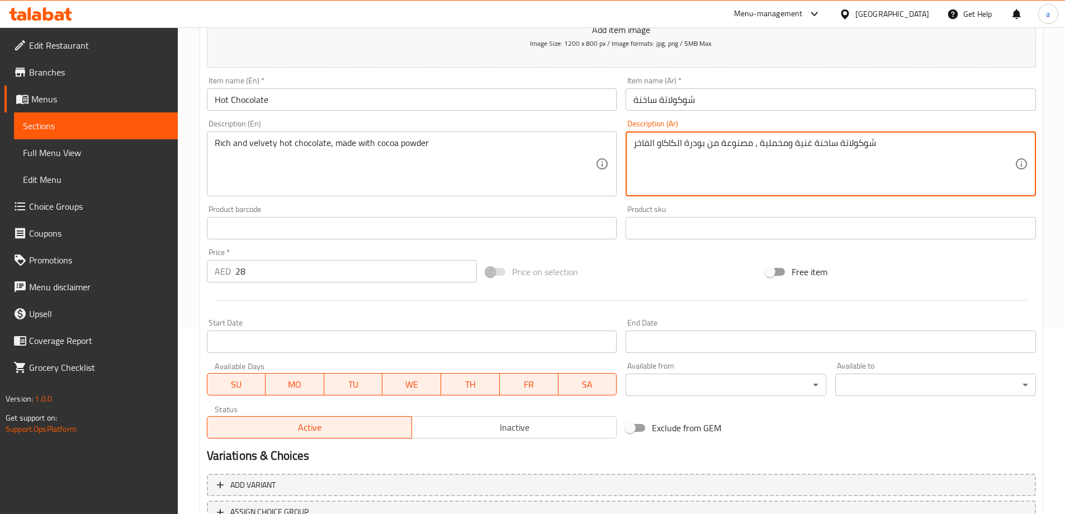
scroll to position [276, 0]
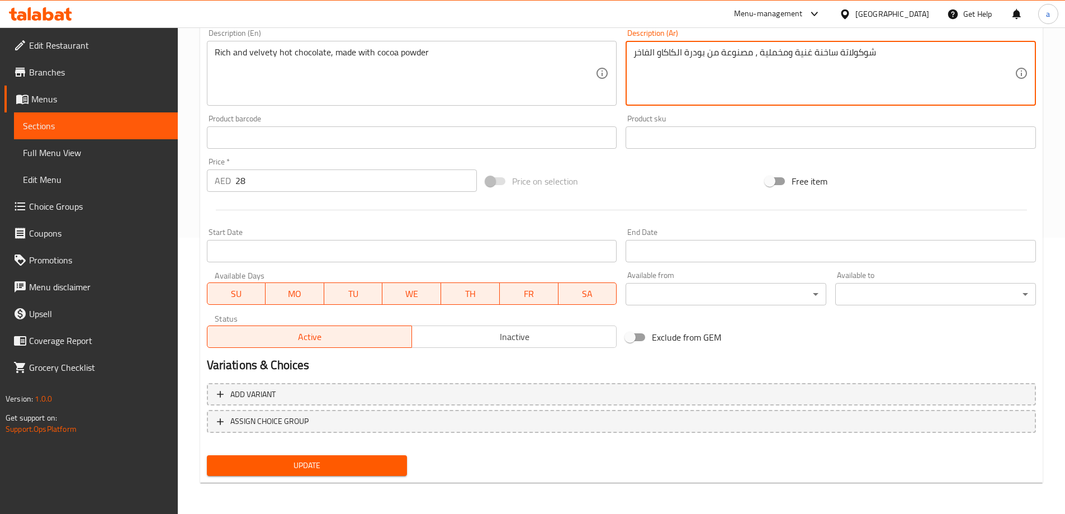
type textarea "شوكولاتة ساخنة غنية ومخملية ، مصنوعة من بودرة الكاكاو الفاخر"
click at [280, 471] on span "Update" at bounding box center [307, 466] width 183 height 14
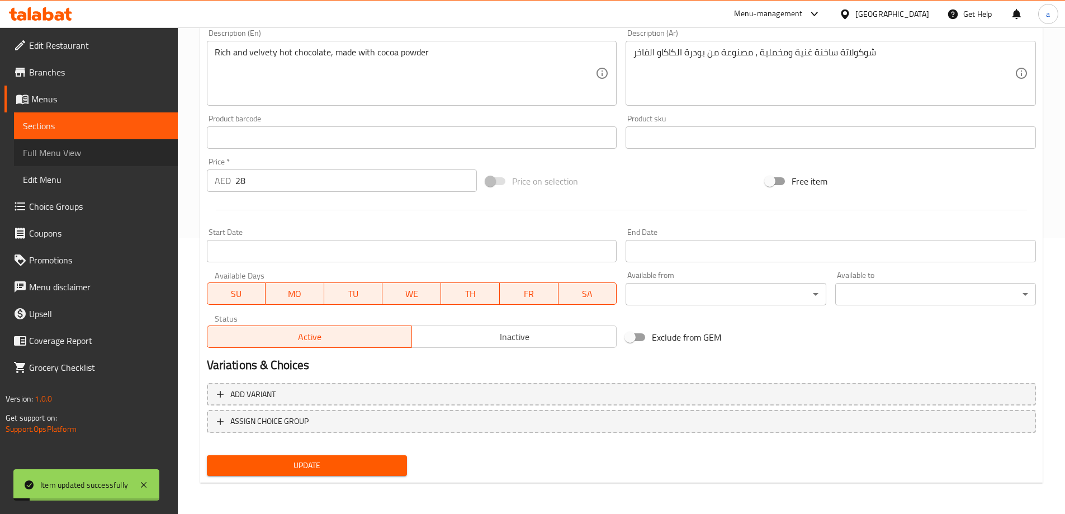
click at [62, 149] on span "Full Menu View" at bounding box center [96, 152] width 146 height 13
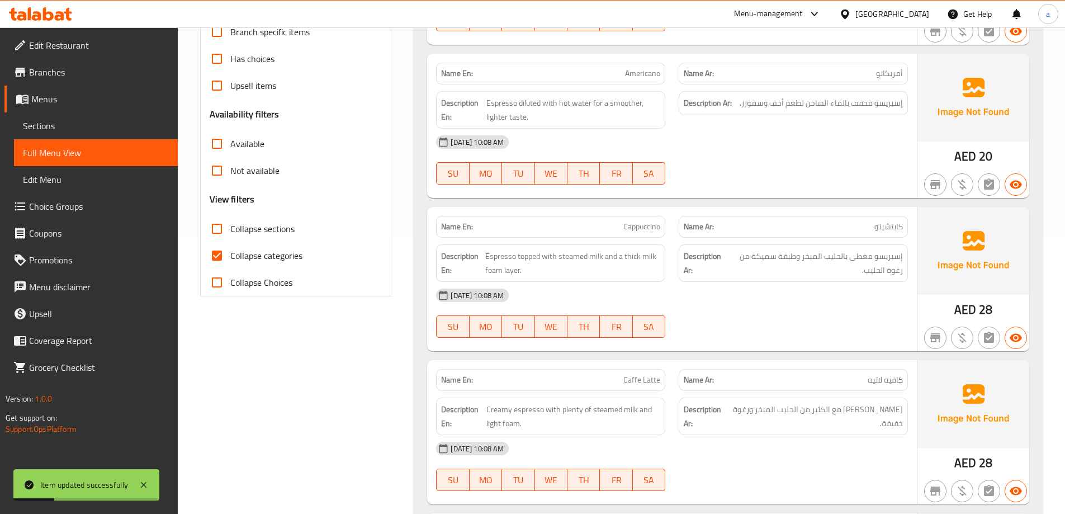
click at [271, 252] on span "Collapse categories" at bounding box center [266, 255] width 72 height 13
click at [230, 252] on input "Collapse categories" at bounding box center [217, 255] width 27 height 27
checkbox input "false"
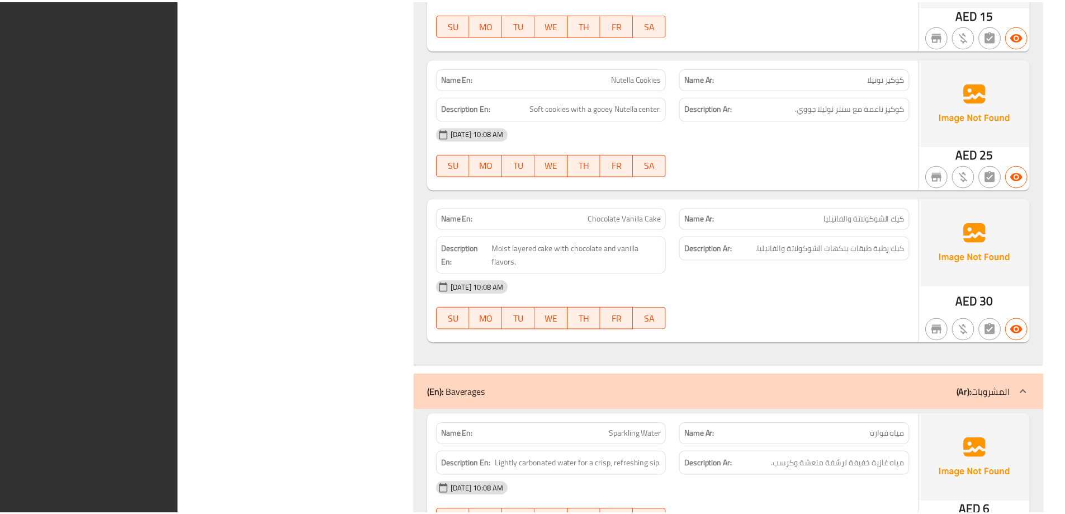
scroll to position [7265, 0]
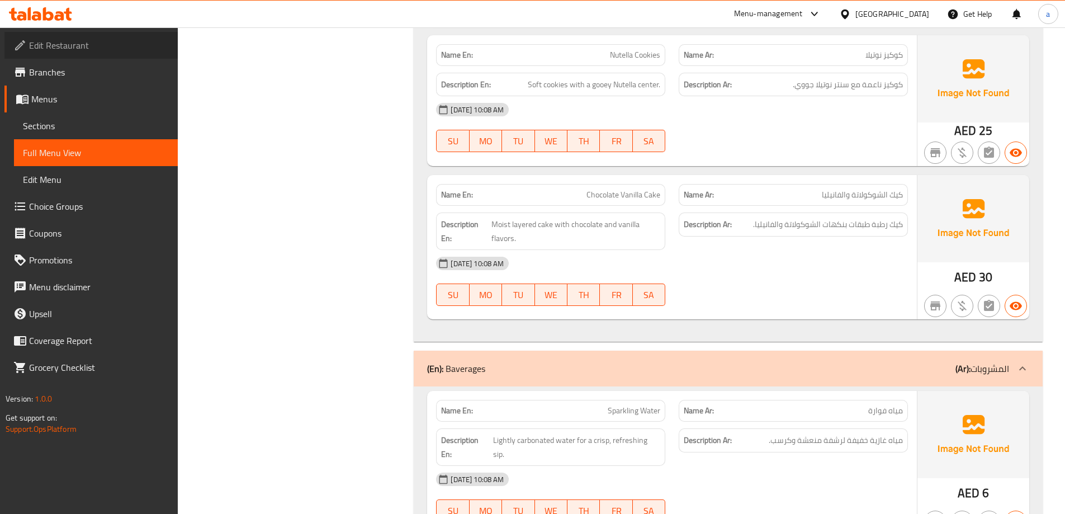
click at [71, 44] on span "Edit Restaurant" at bounding box center [99, 45] width 140 height 13
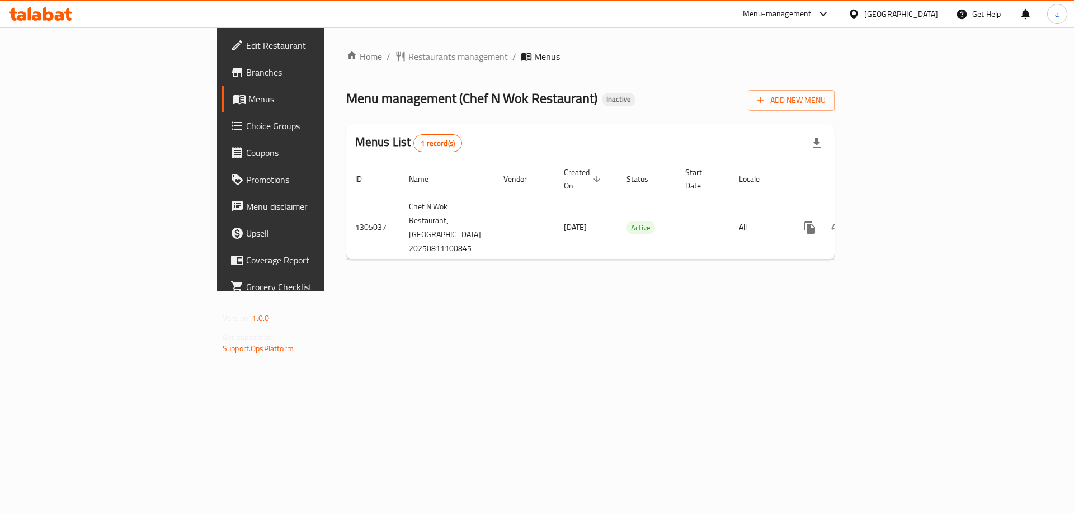
click at [246, 45] on span "Edit Restaurant" at bounding box center [317, 45] width 142 height 13
